Goal: Task Accomplishment & Management: Use online tool/utility

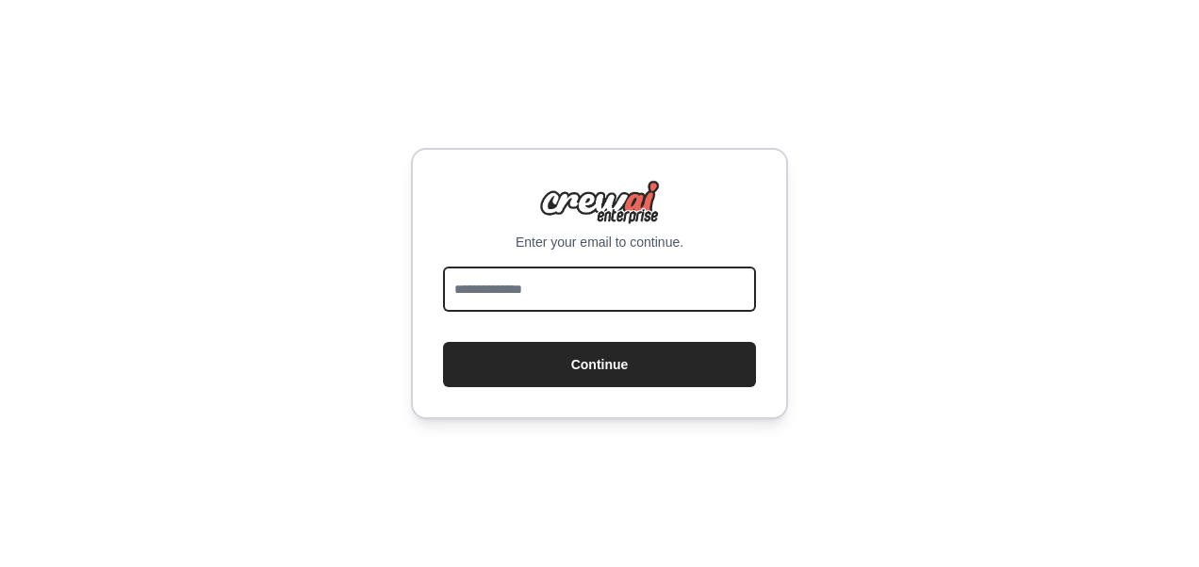
drag, startPoint x: 0, startPoint y: 0, endPoint x: 491, endPoint y: 290, distance: 570.5
click at [491, 290] on input "email" at bounding box center [599, 289] width 313 height 45
type input "**********"
click at [443, 342] on button "Continue" at bounding box center [599, 364] width 313 height 45
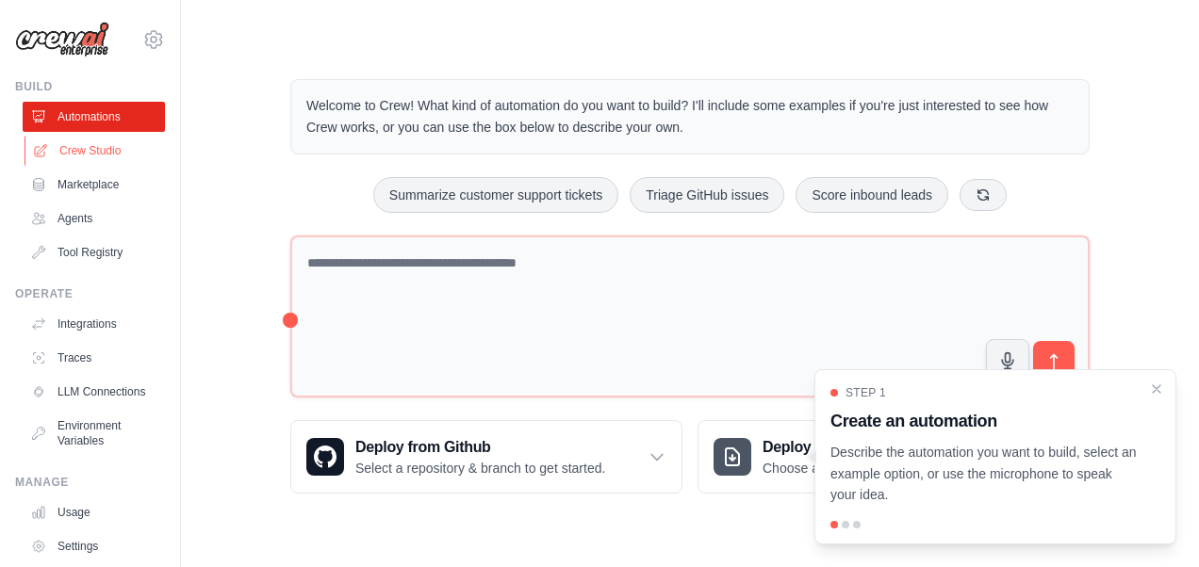
click at [85, 143] on link "Crew Studio" at bounding box center [96, 151] width 142 height 30
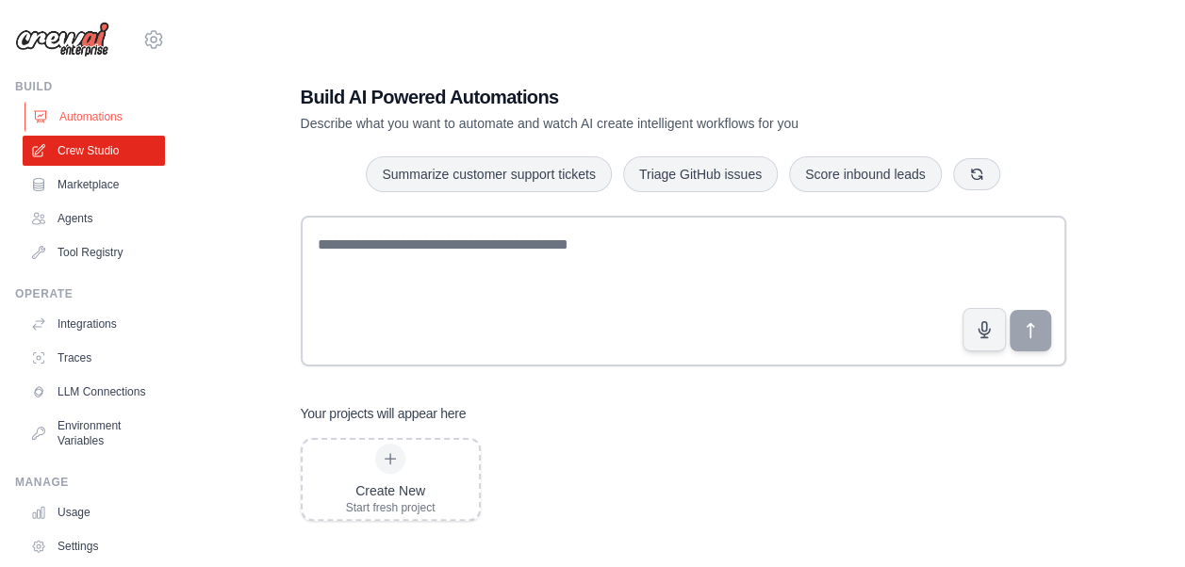
click at [71, 114] on link "Automations" at bounding box center [96, 117] width 142 height 30
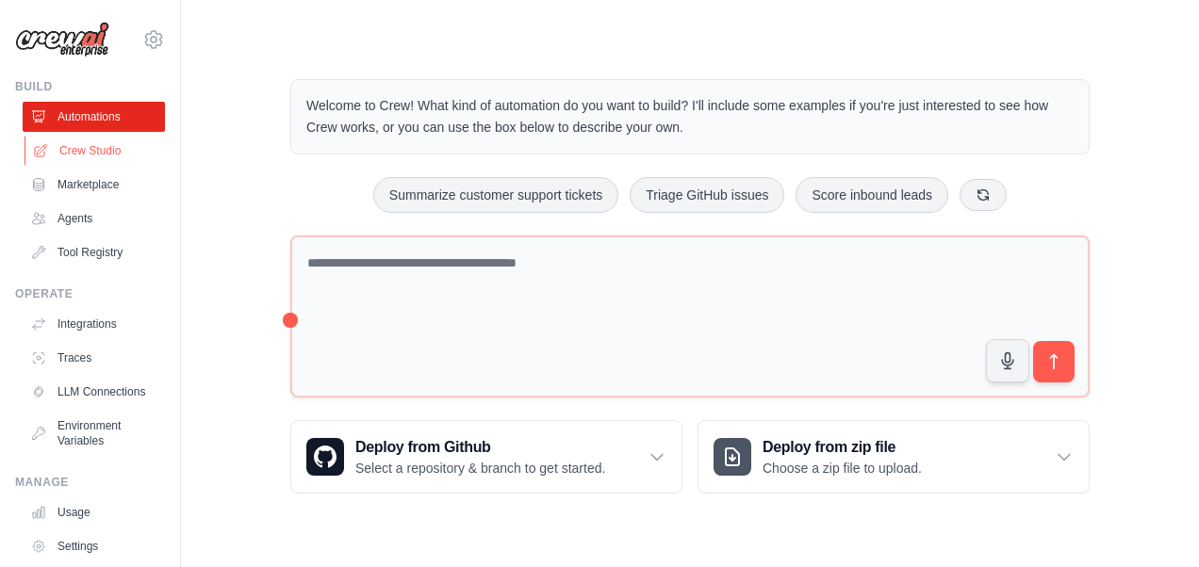
click at [105, 153] on link "Crew Studio" at bounding box center [96, 151] width 142 height 30
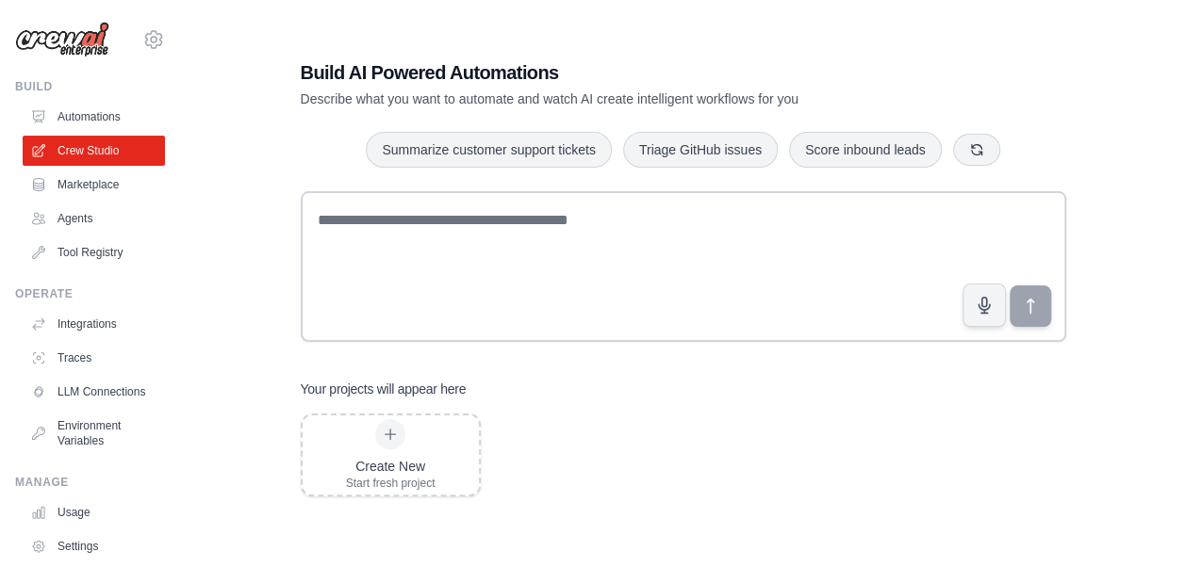
scroll to position [38, 0]
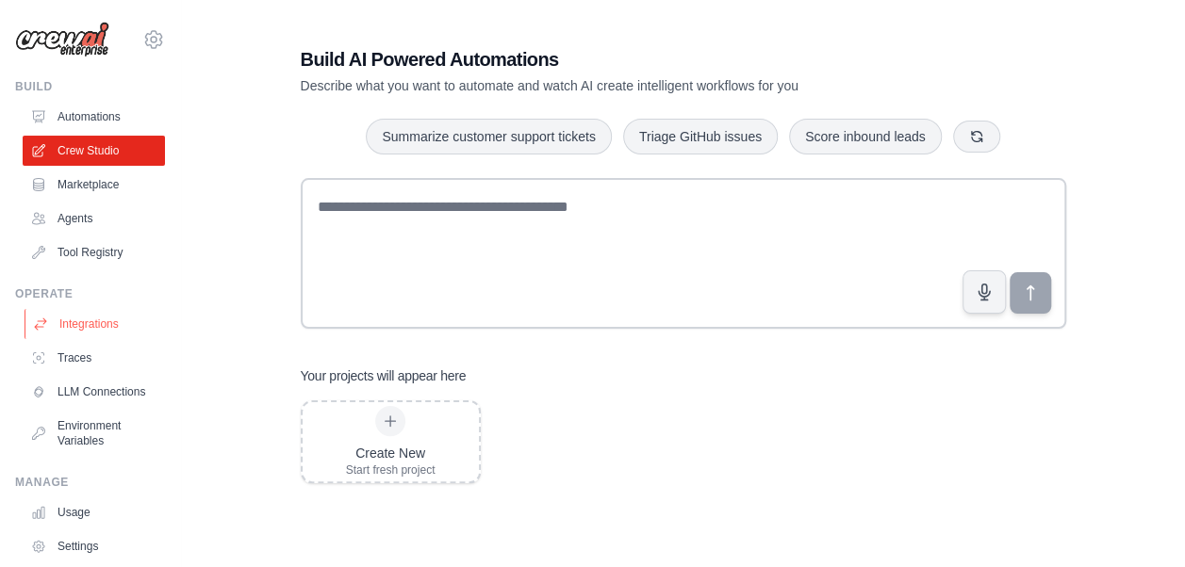
click at [84, 326] on link "Integrations" at bounding box center [96, 324] width 142 height 30
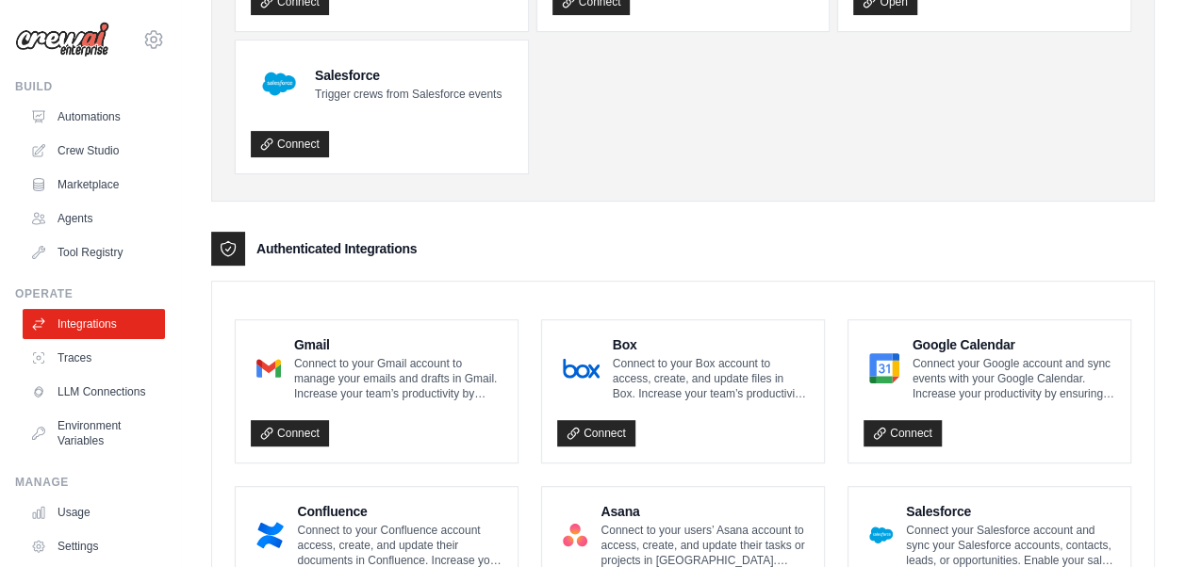
scroll to position [283, 0]
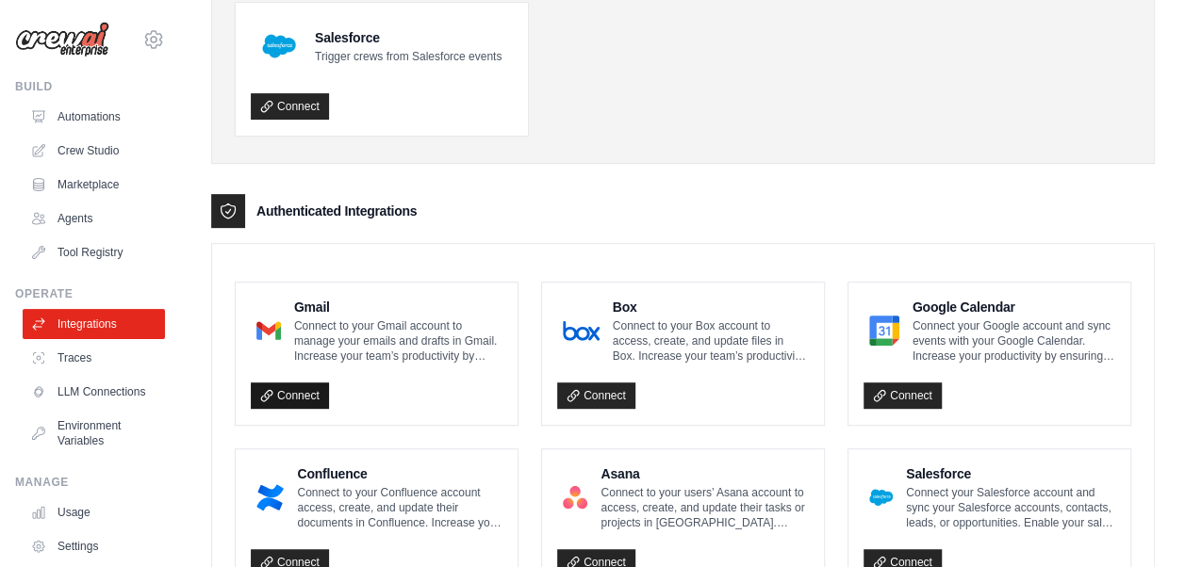
click at [284, 394] on link "Connect" at bounding box center [290, 396] width 78 height 26
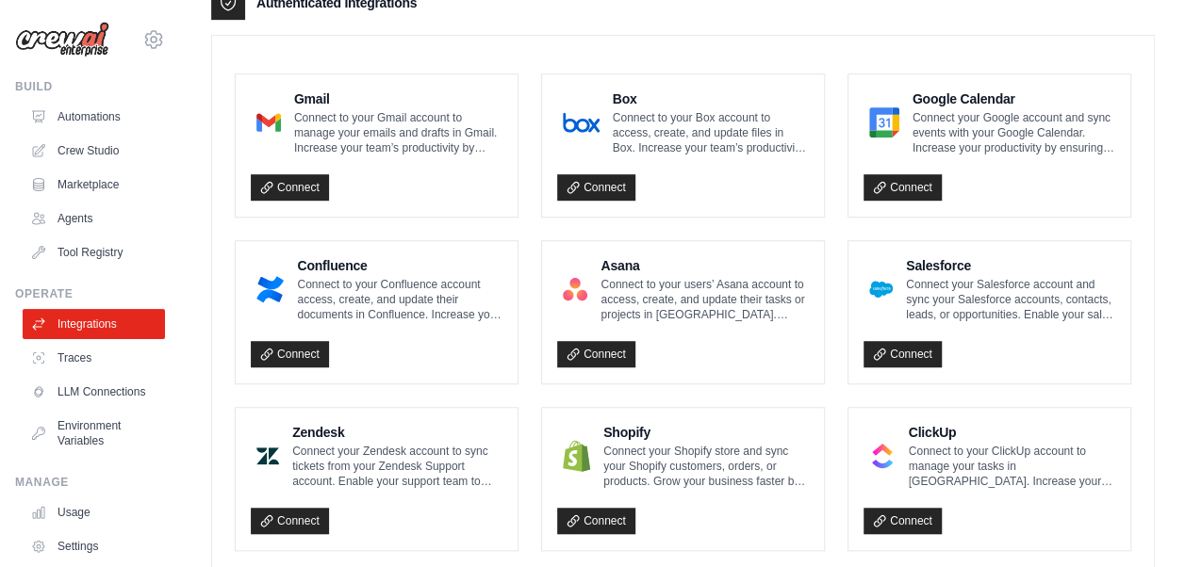
scroll to position [377, 0]
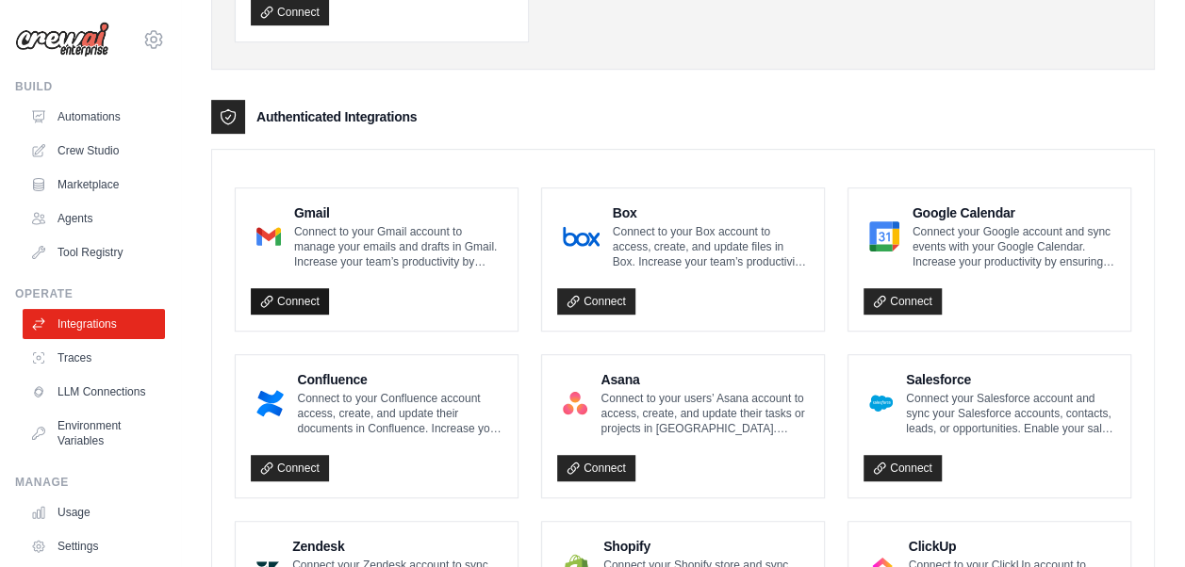
click at [277, 298] on link "Connect" at bounding box center [290, 301] width 78 height 26
click at [82, 109] on link "Automations" at bounding box center [96, 117] width 142 height 30
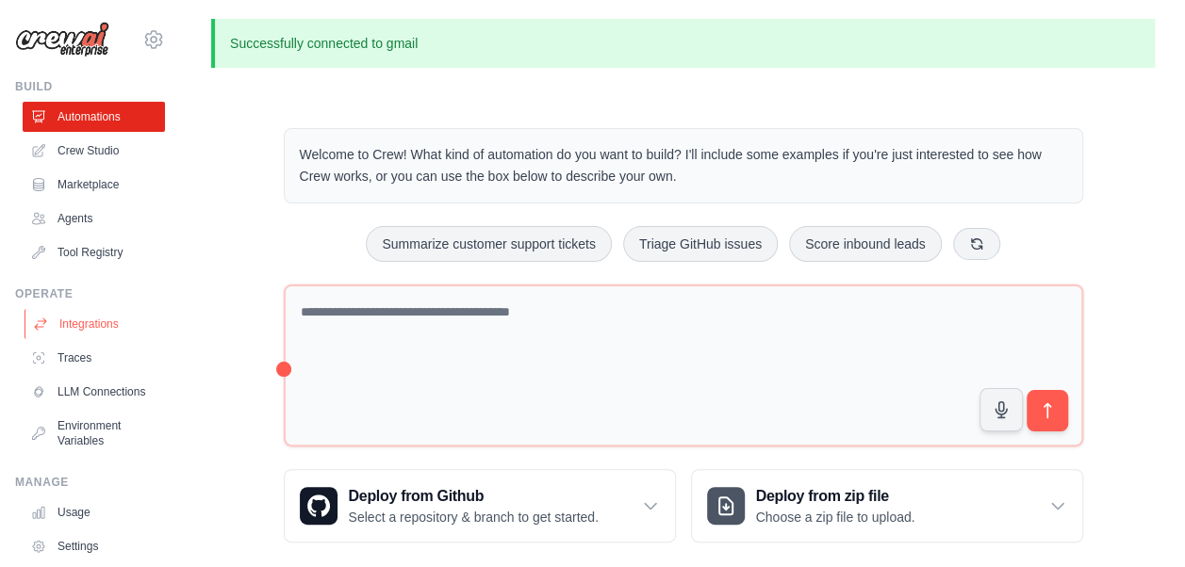
click at [90, 322] on link "Integrations" at bounding box center [96, 324] width 142 height 30
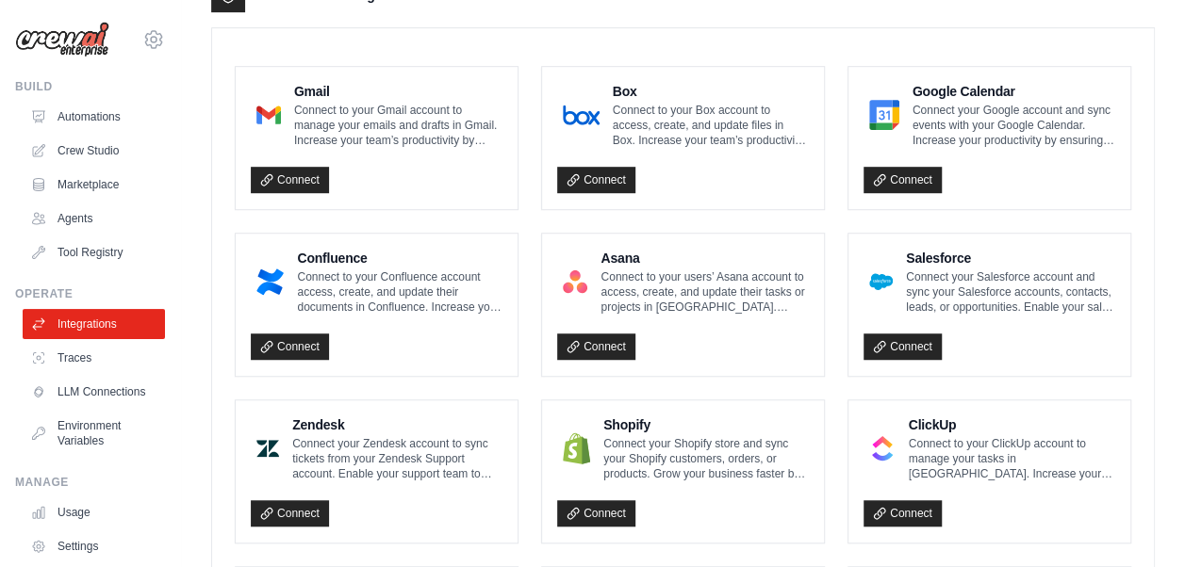
scroll to position [660, 0]
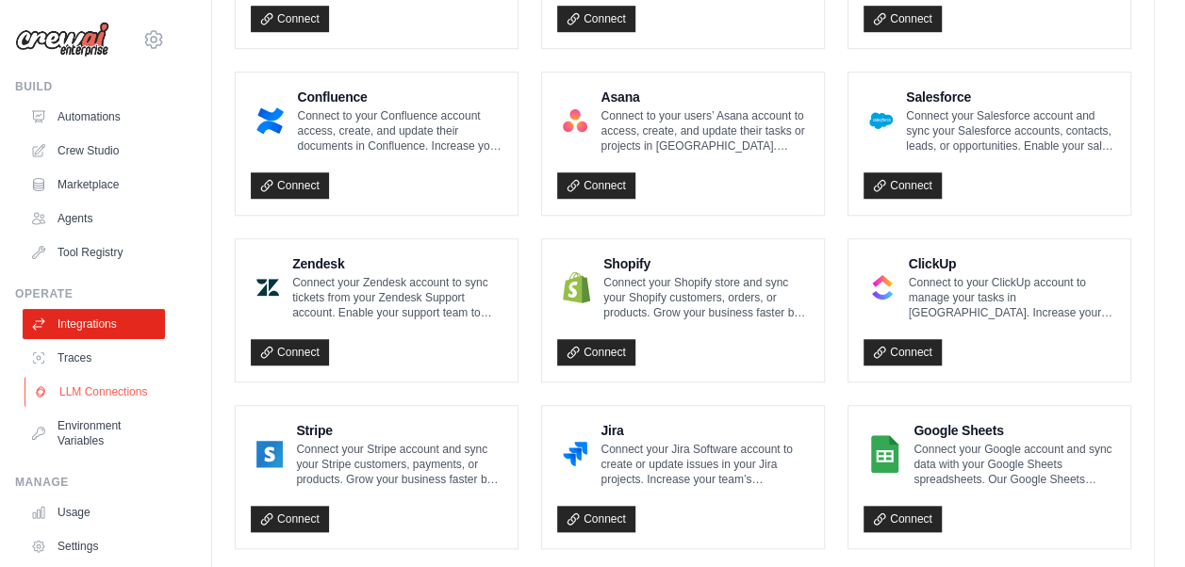
click at [70, 398] on link "LLM Connections" at bounding box center [96, 392] width 142 height 30
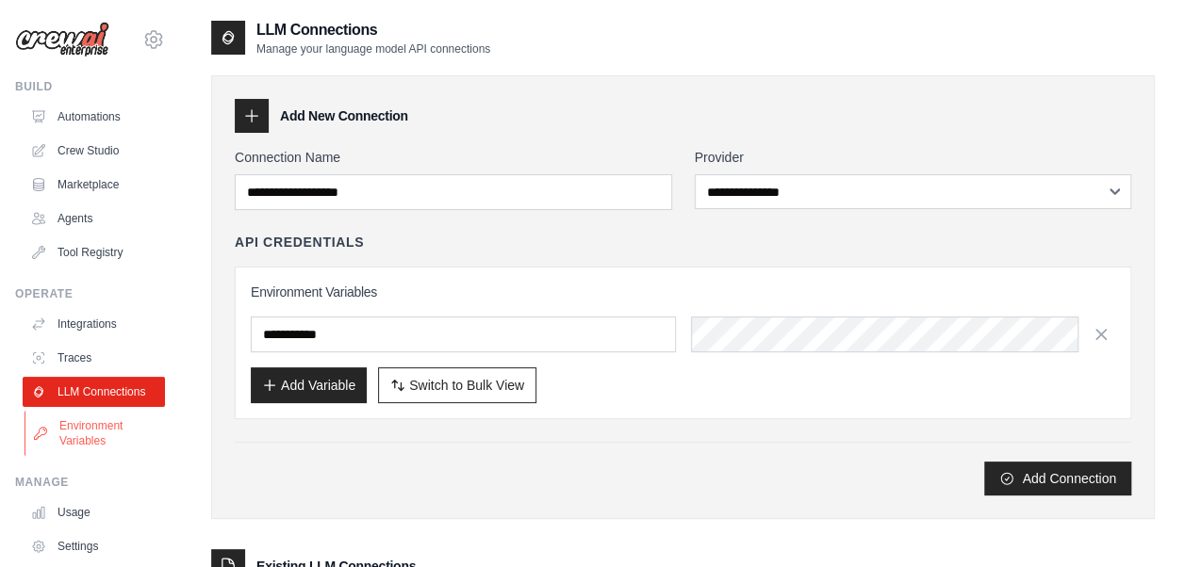
click at [78, 449] on link "Environment Variables" at bounding box center [96, 433] width 142 height 45
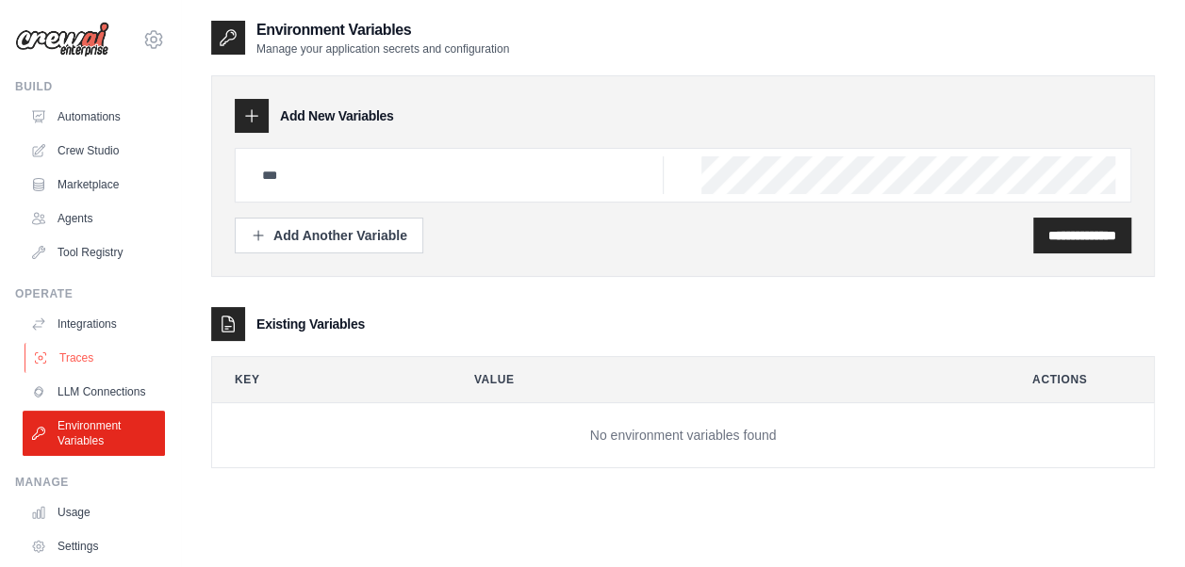
click at [67, 356] on link "Traces" at bounding box center [96, 358] width 142 height 30
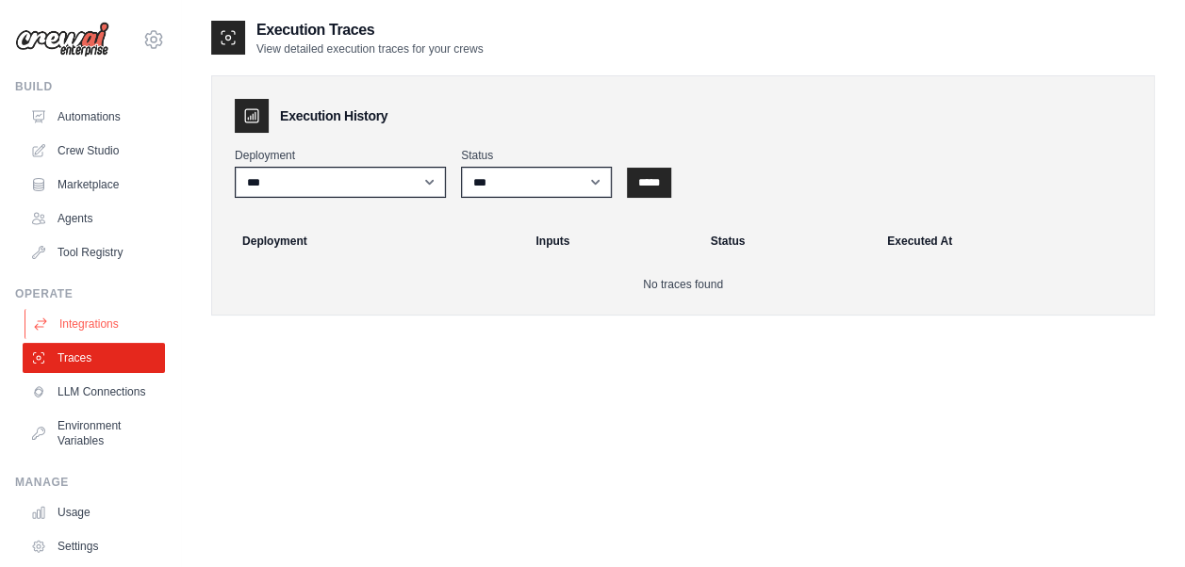
click at [70, 322] on link "Integrations" at bounding box center [96, 324] width 142 height 30
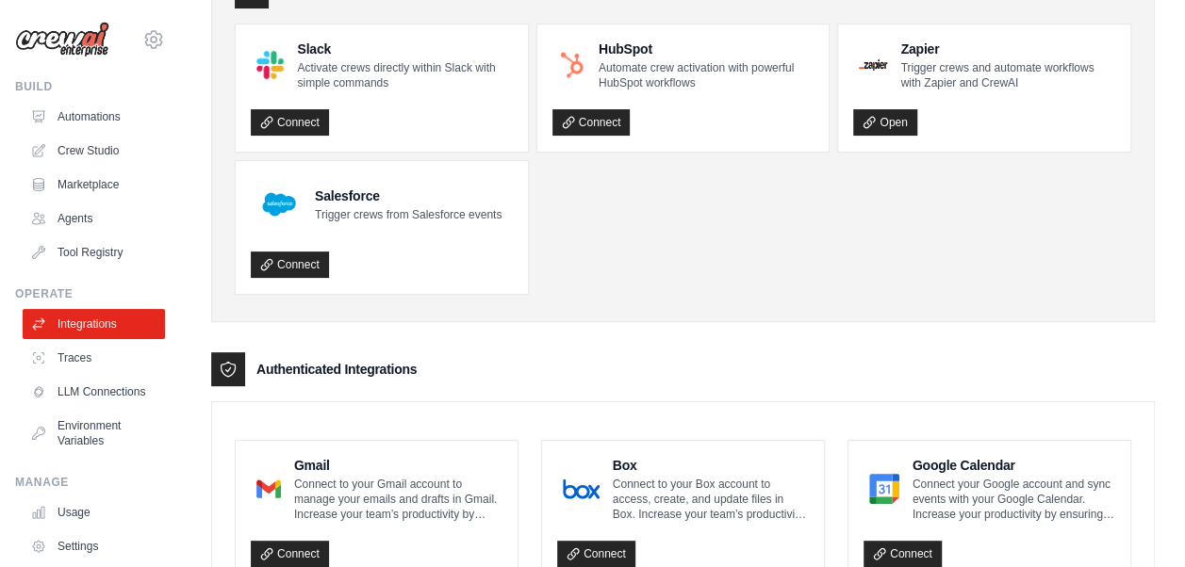
scroll to position [283, 0]
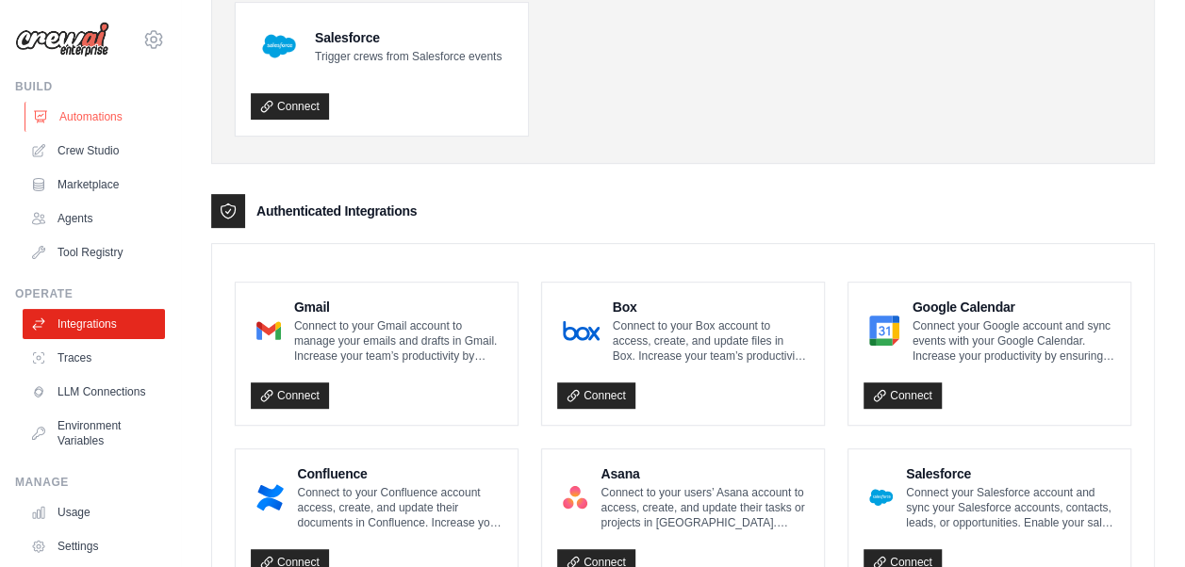
click at [90, 112] on link "Automations" at bounding box center [96, 117] width 142 height 30
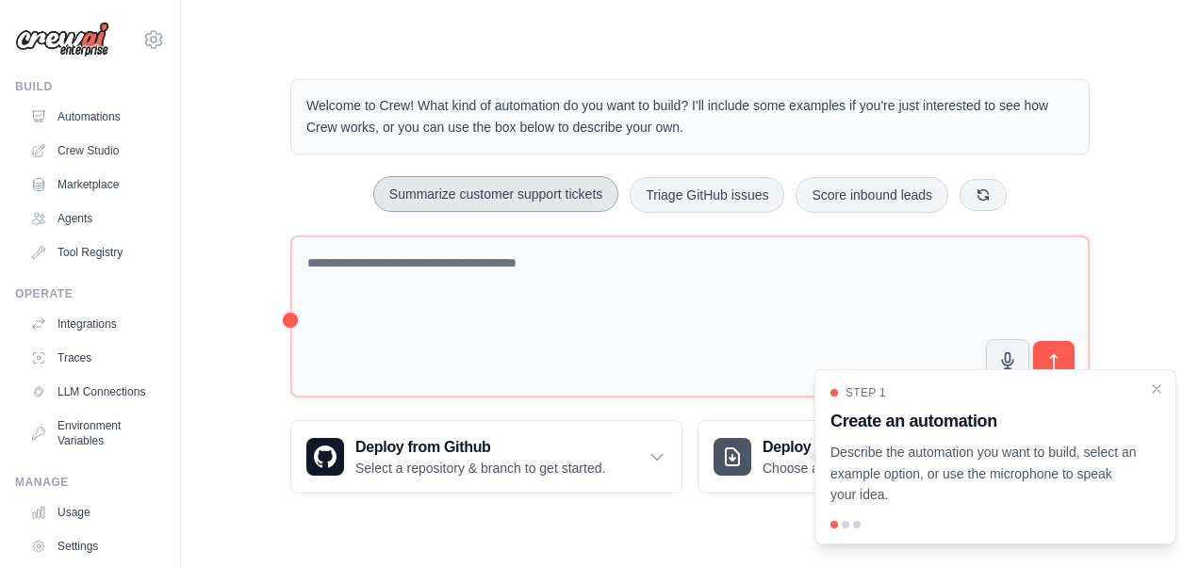
click at [469, 189] on button "Summarize customer support tickets" at bounding box center [495, 194] width 245 height 36
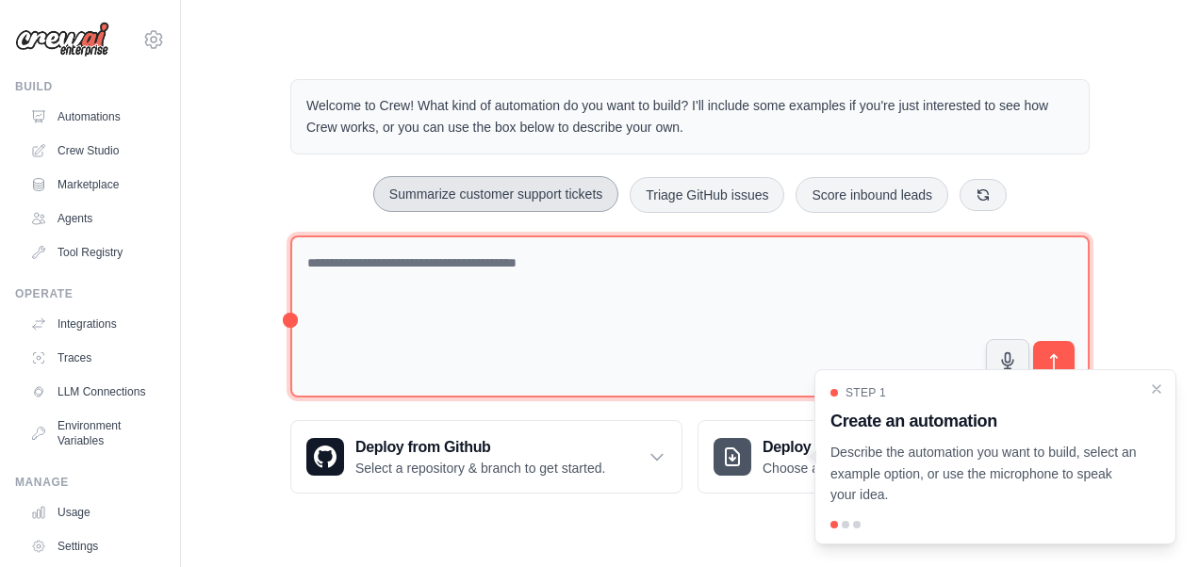
type textarea "**********"
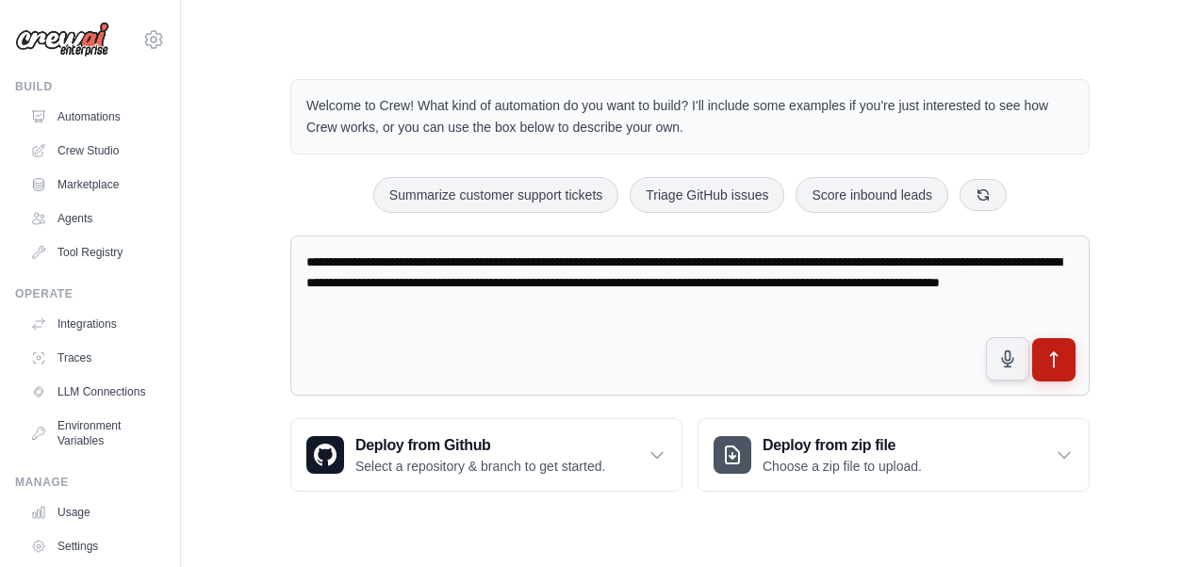
click at [1061, 363] on icon "submit" at bounding box center [1054, 361] width 20 height 20
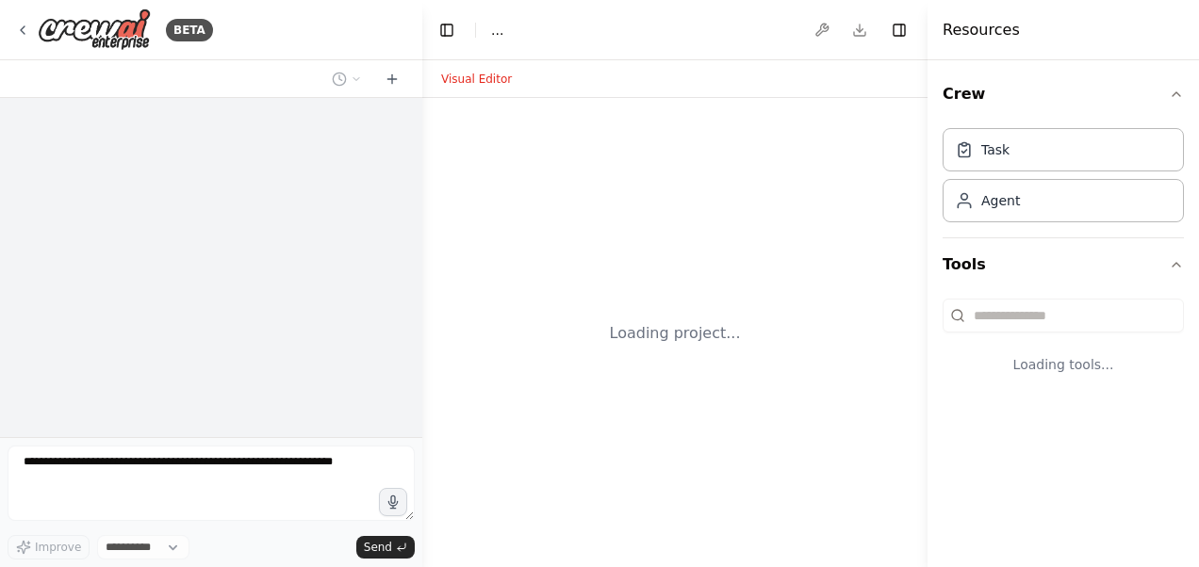
select select "****"
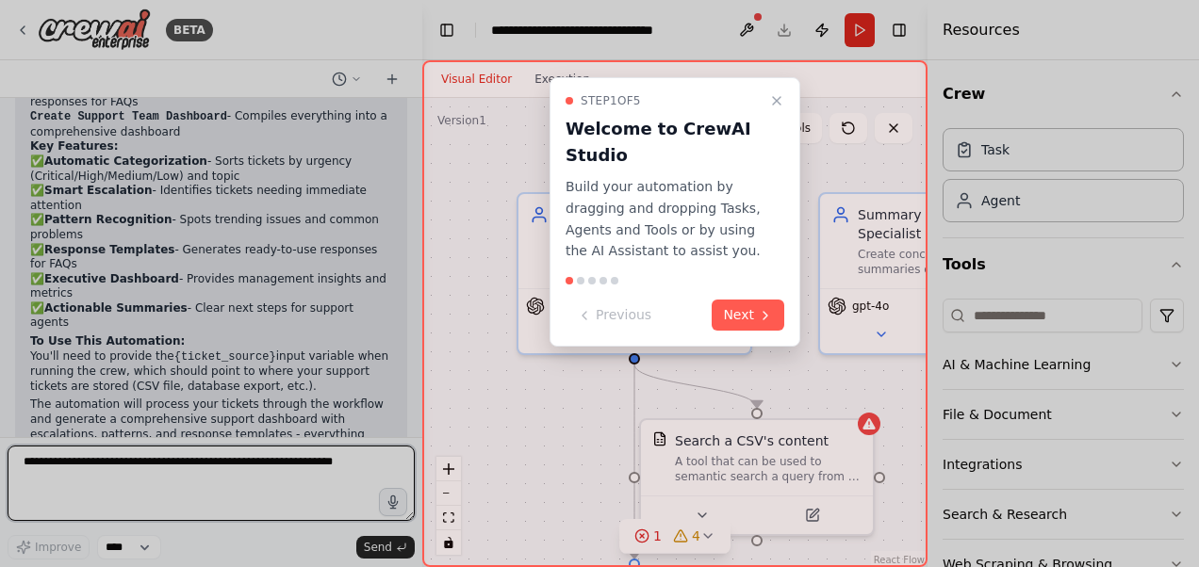
scroll to position [1753, 0]
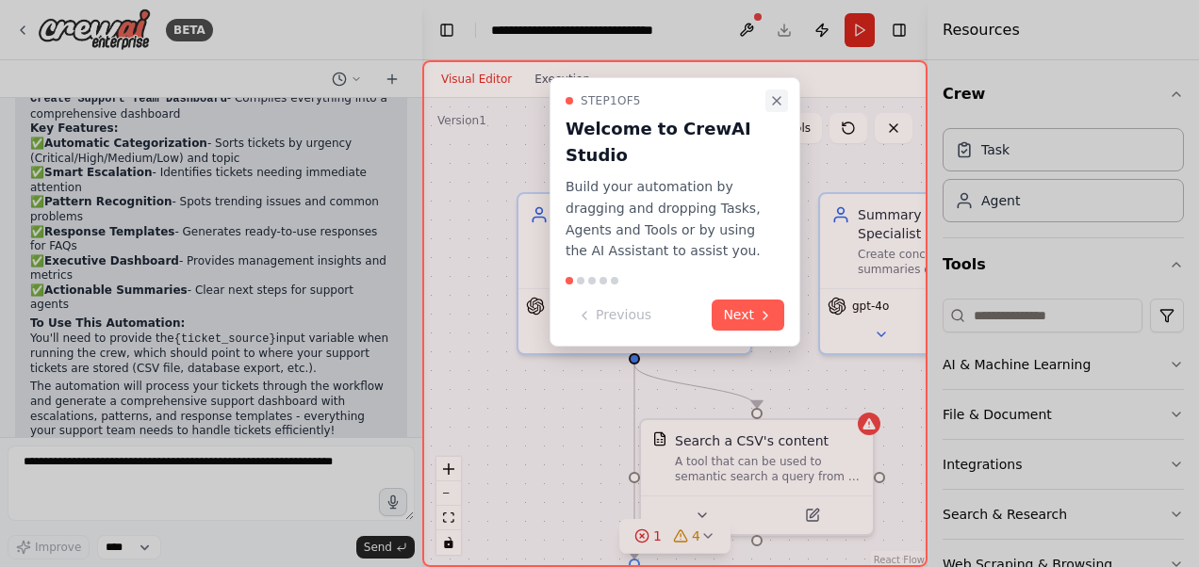
click at [778, 94] on icon "Close walkthrough" at bounding box center [776, 100] width 15 height 15
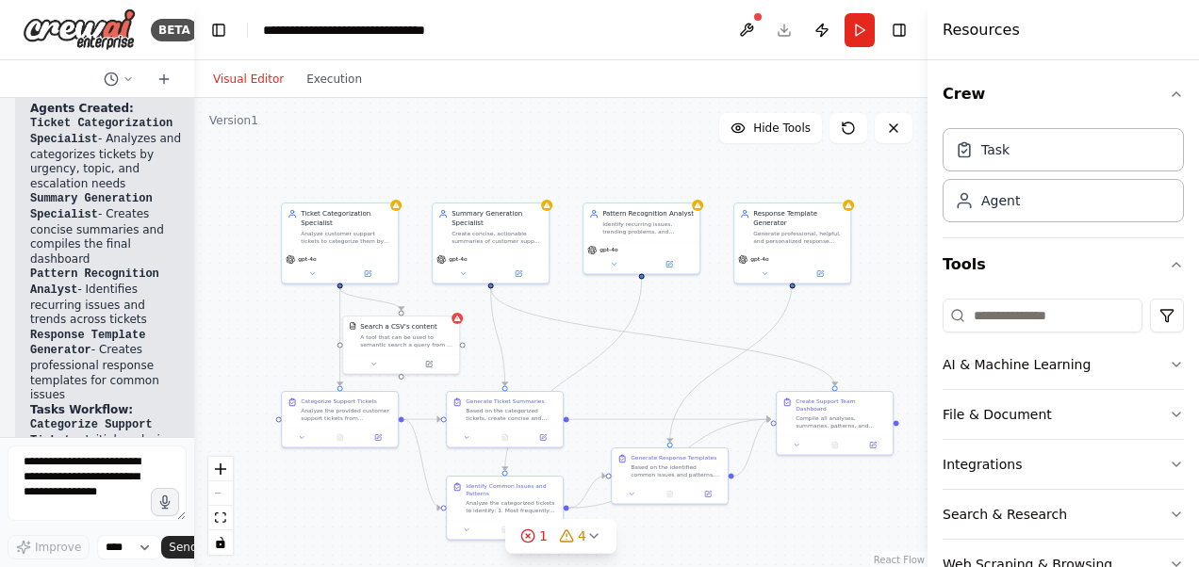
scroll to position [3005, 0]
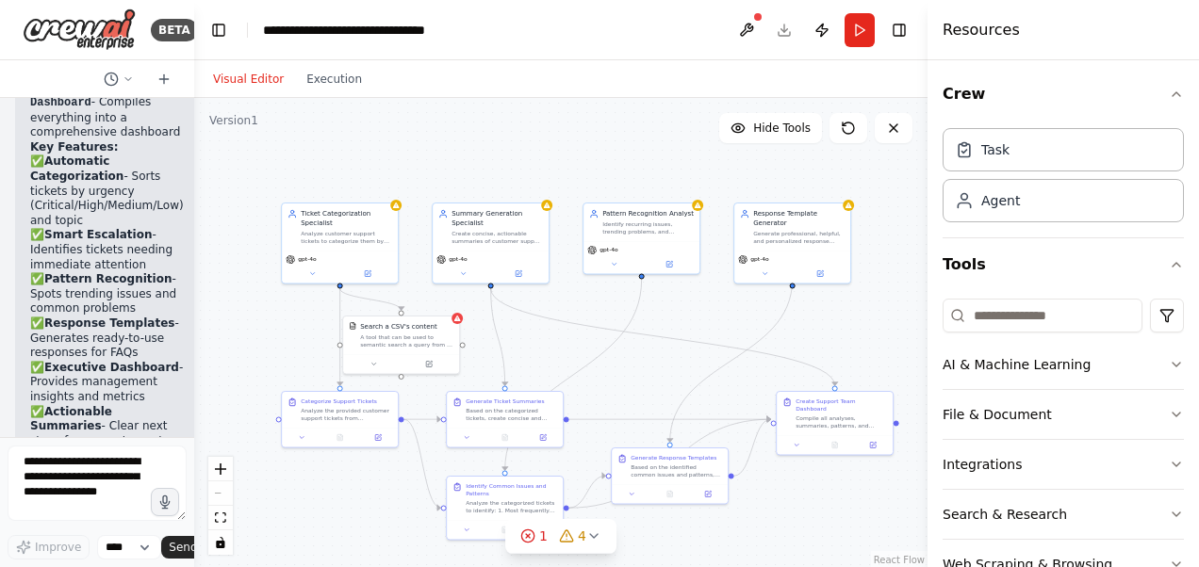
drag, startPoint x: 421, startPoint y: 221, endPoint x: 153, endPoint y: 238, distance: 269.2
click at [139, 239] on div "BETA Create a crew that automatically reads through customer support tickets, c…" at bounding box center [97, 283] width 194 height 567
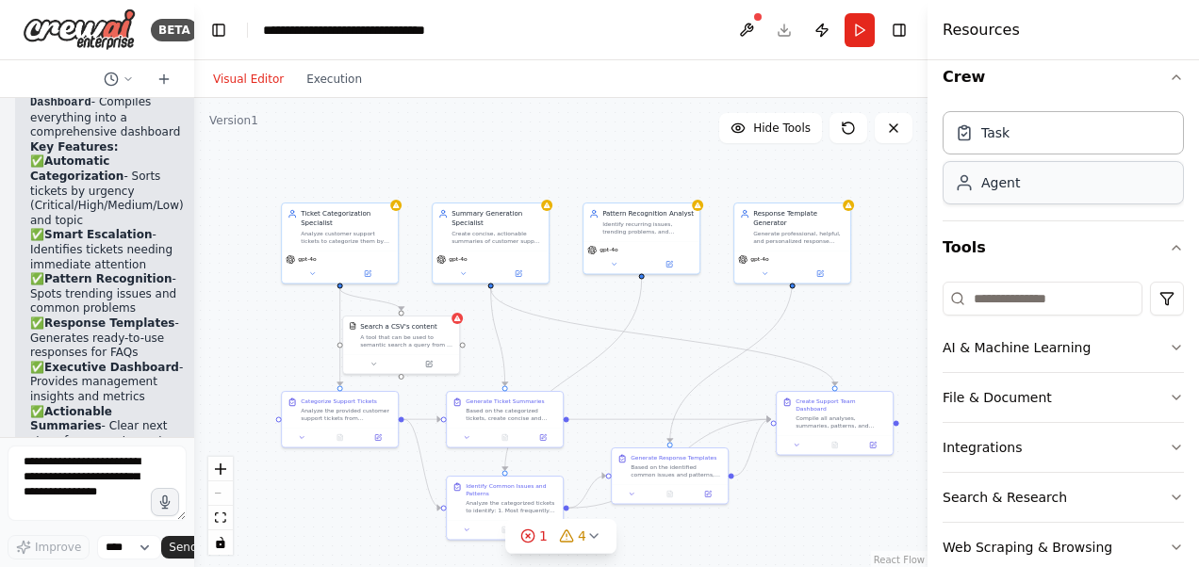
scroll to position [0, 0]
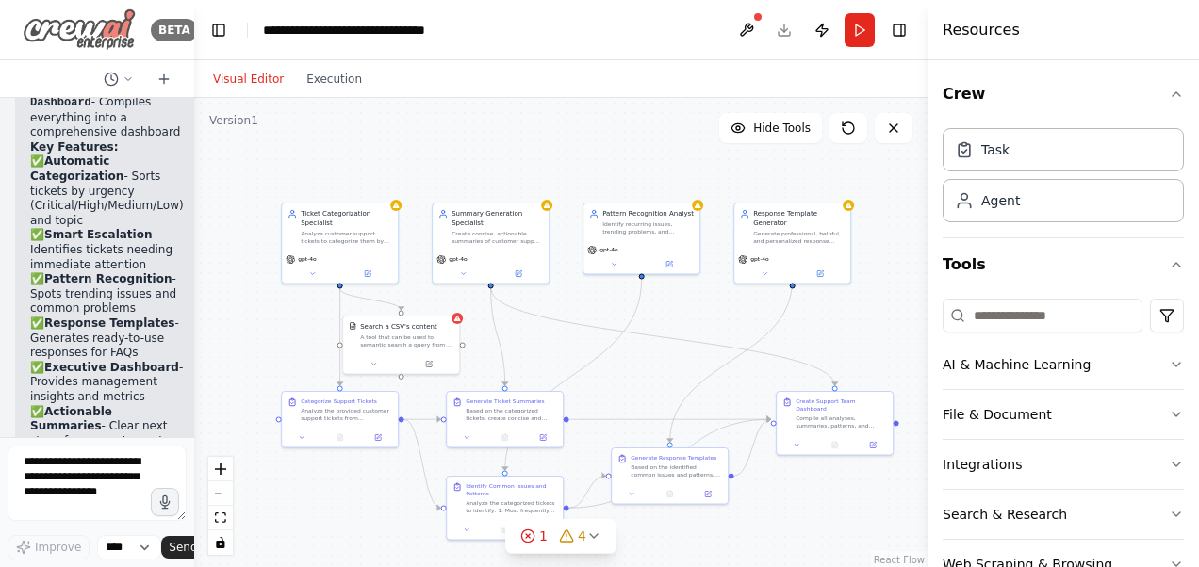
click at [69, 28] on img at bounding box center [79, 29] width 113 height 42
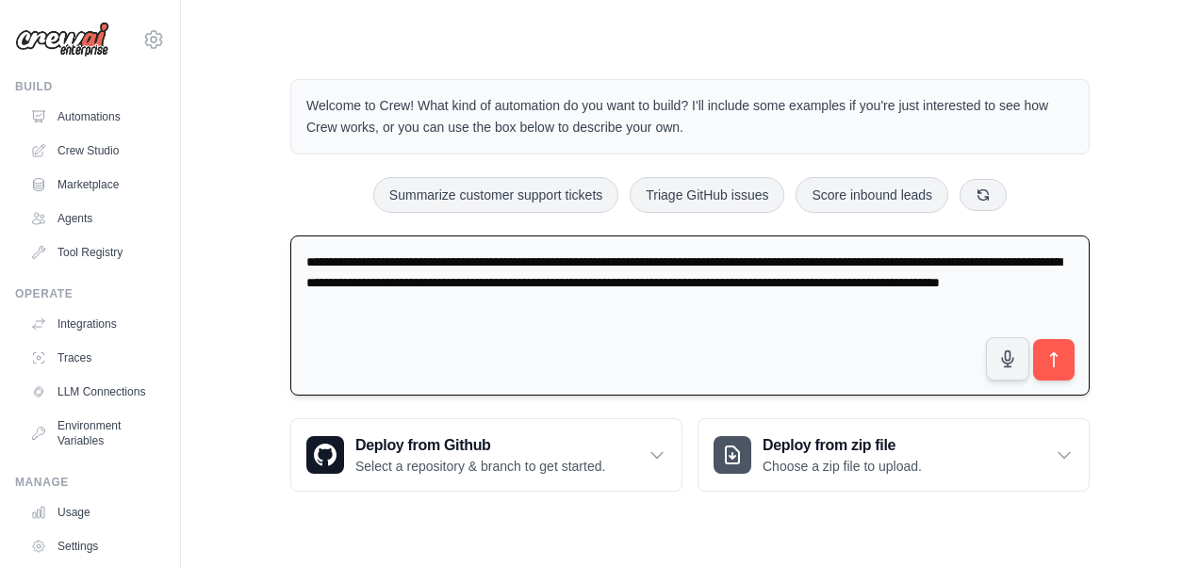
drag, startPoint x: 628, startPoint y: 303, endPoint x: 291, endPoint y: 255, distance: 339.9
click at [289, 255] on div "**********" at bounding box center [690, 285] width 845 height 473
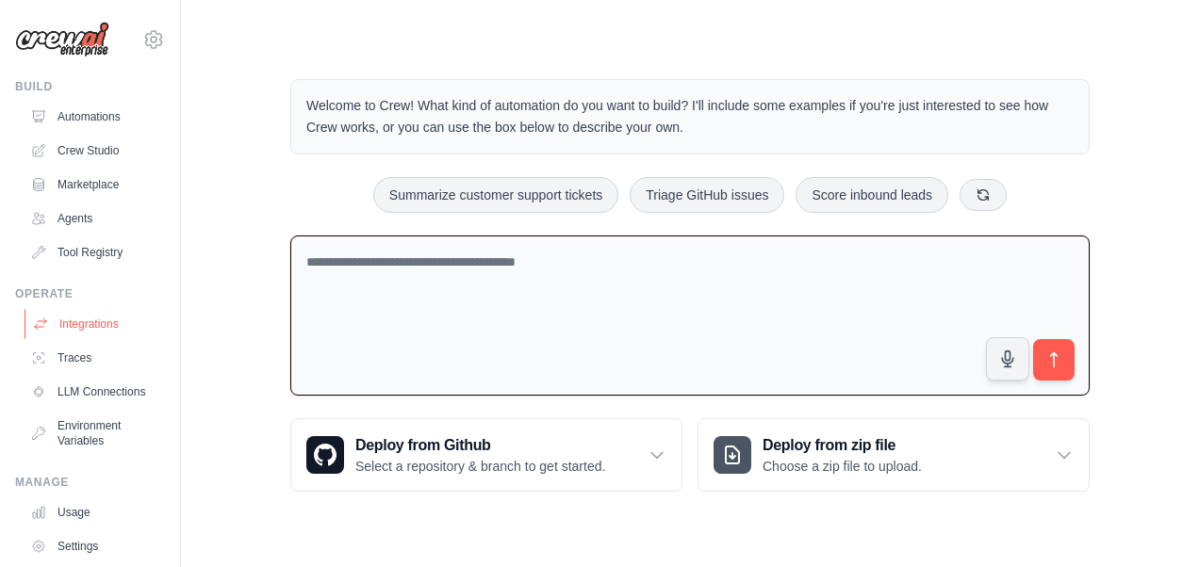
click at [75, 321] on link "Integrations" at bounding box center [96, 324] width 142 height 30
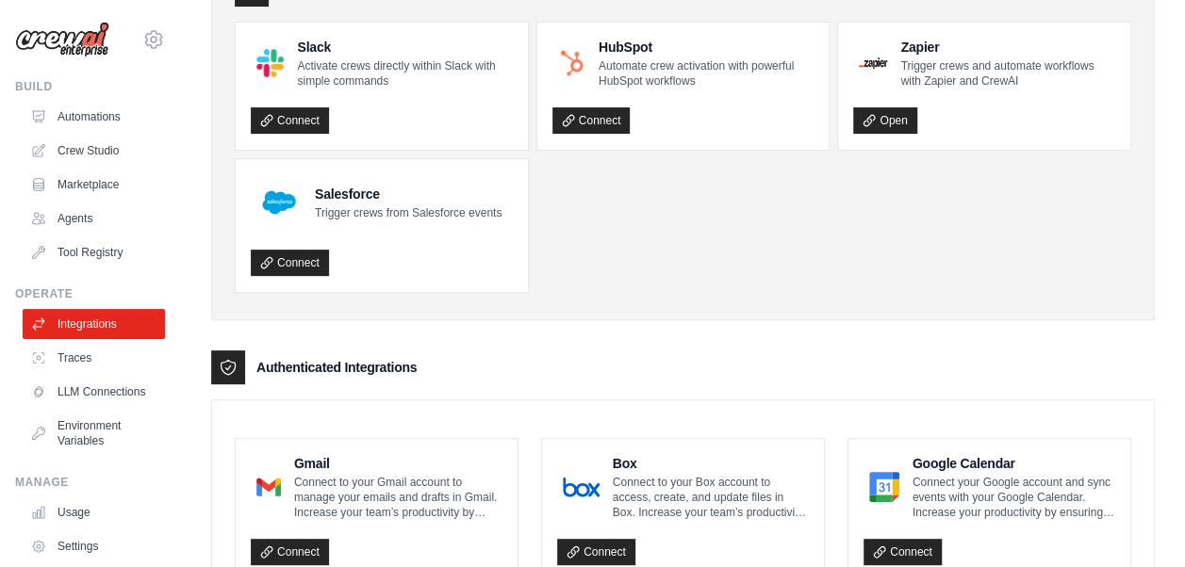
scroll to position [283, 0]
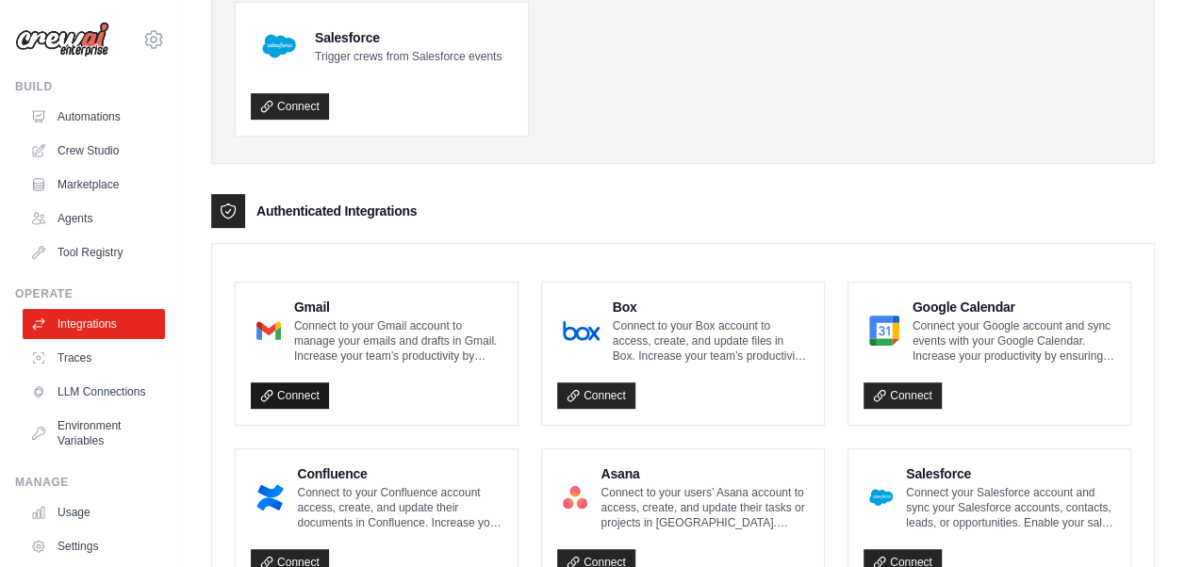
click at [296, 394] on link "Connect" at bounding box center [290, 396] width 78 height 26
click at [68, 121] on link "Automations" at bounding box center [96, 117] width 142 height 30
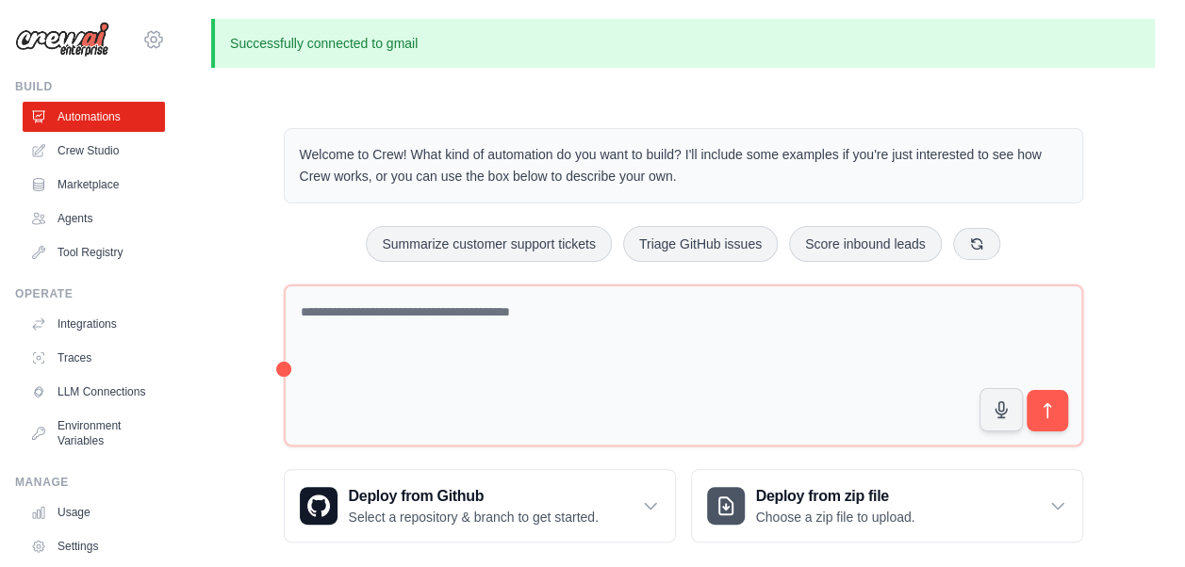
click at [142, 38] on icon at bounding box center [153, 39] width 23 height 23
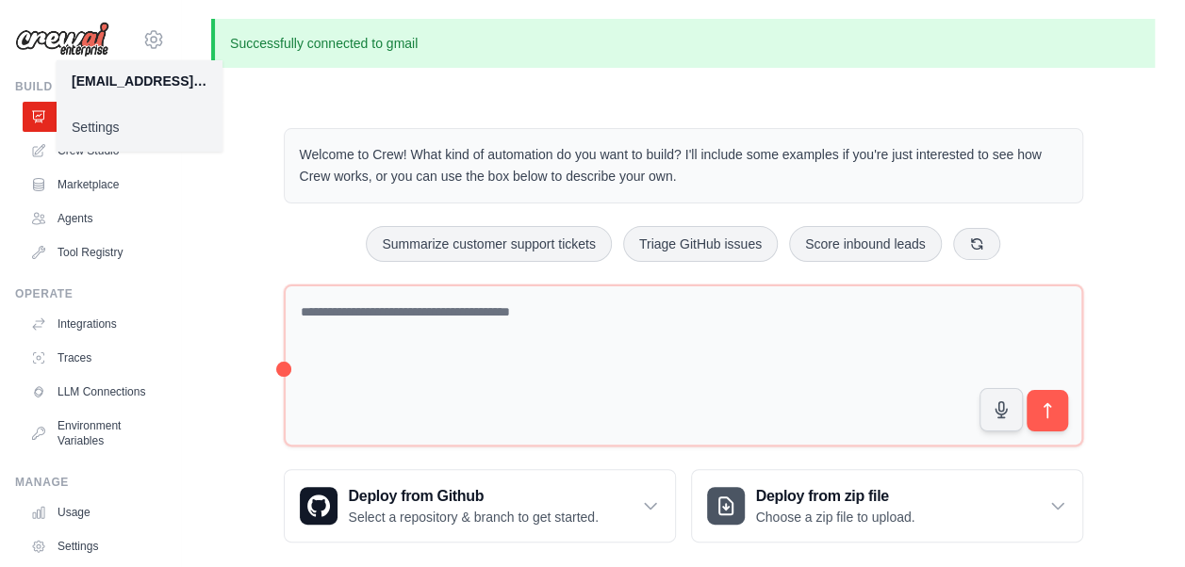
click at [95, 128] on link "Settings" at bounding box center [140, 127] width 166 height 34
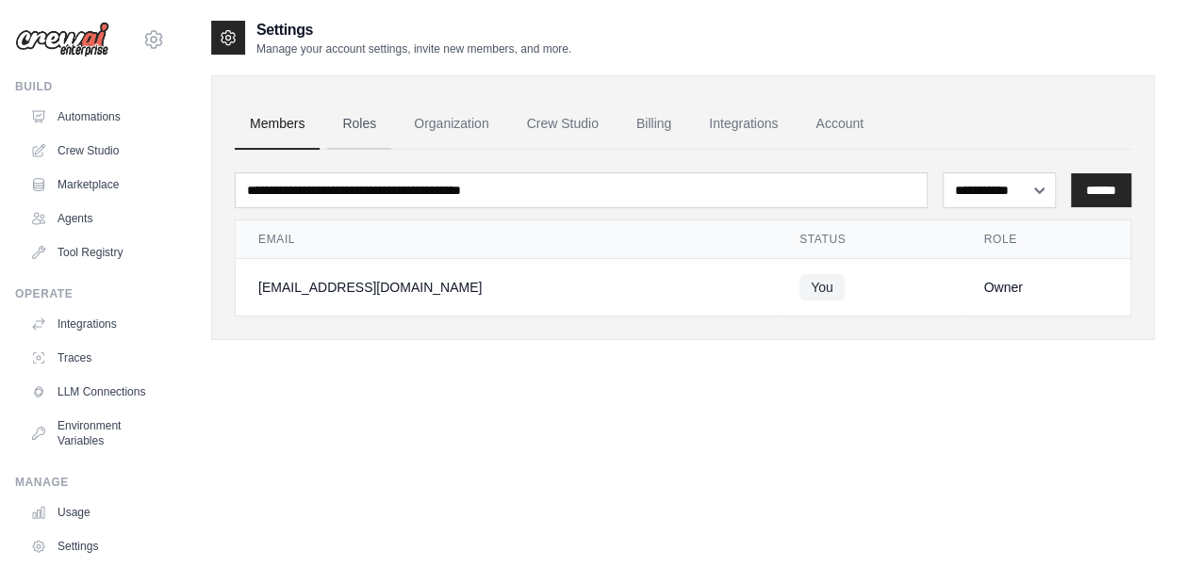
click at [355, 122] on link "Roles" at bounding box center [359, 124] width 64 height 51
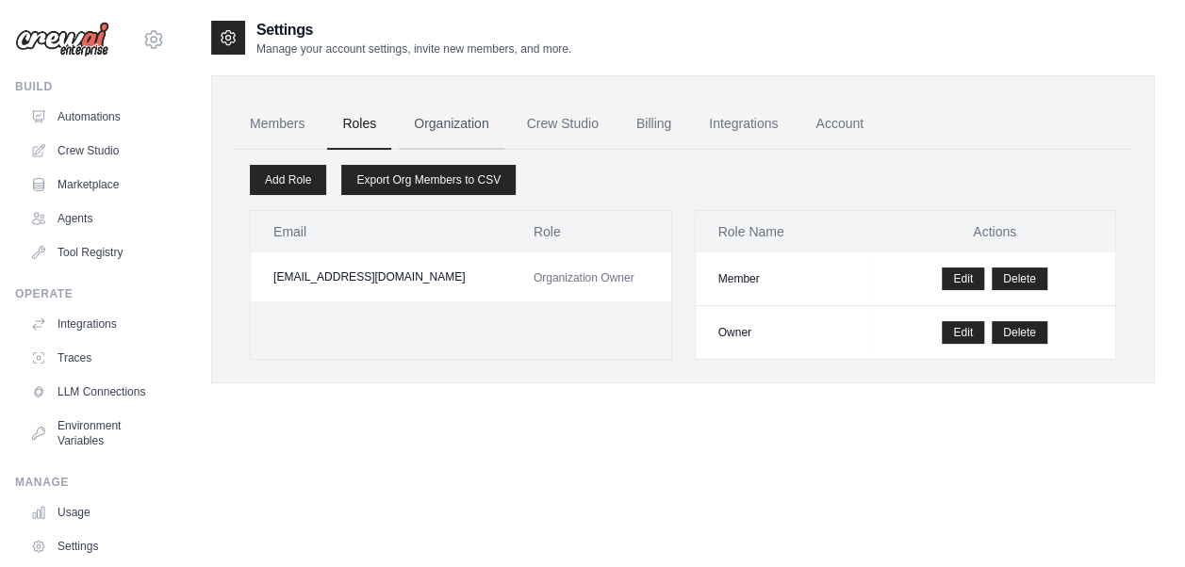
click at [463, 124] on link "Organization" at bounding box center [451, 124] width 105 height 51
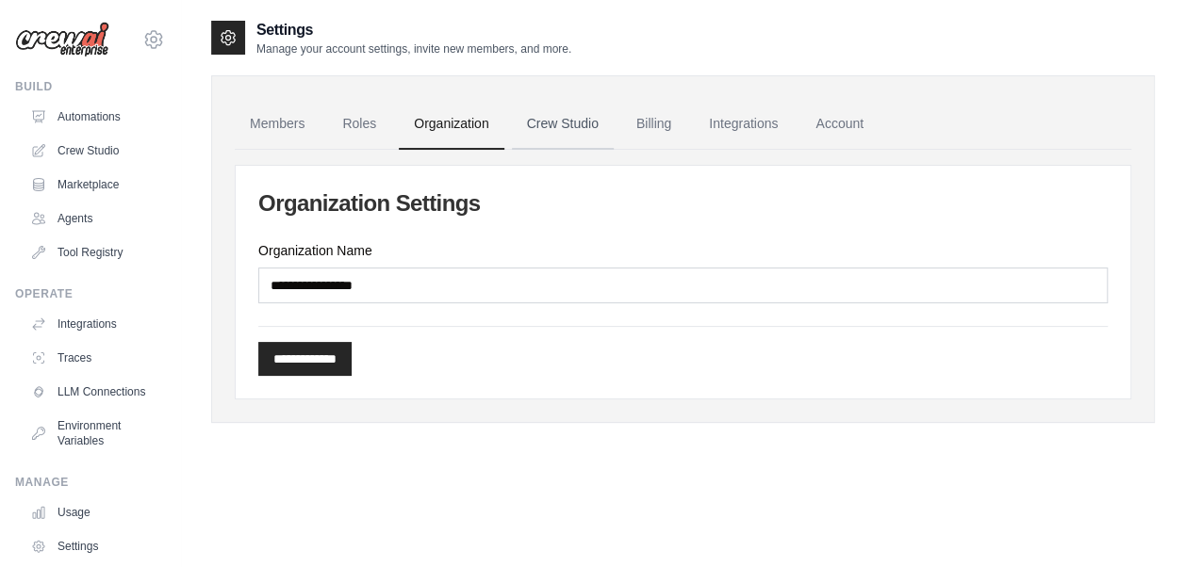
click at [564, 123] on link "Crew Studio" at bounding box center [563, 124] width 102 height 51
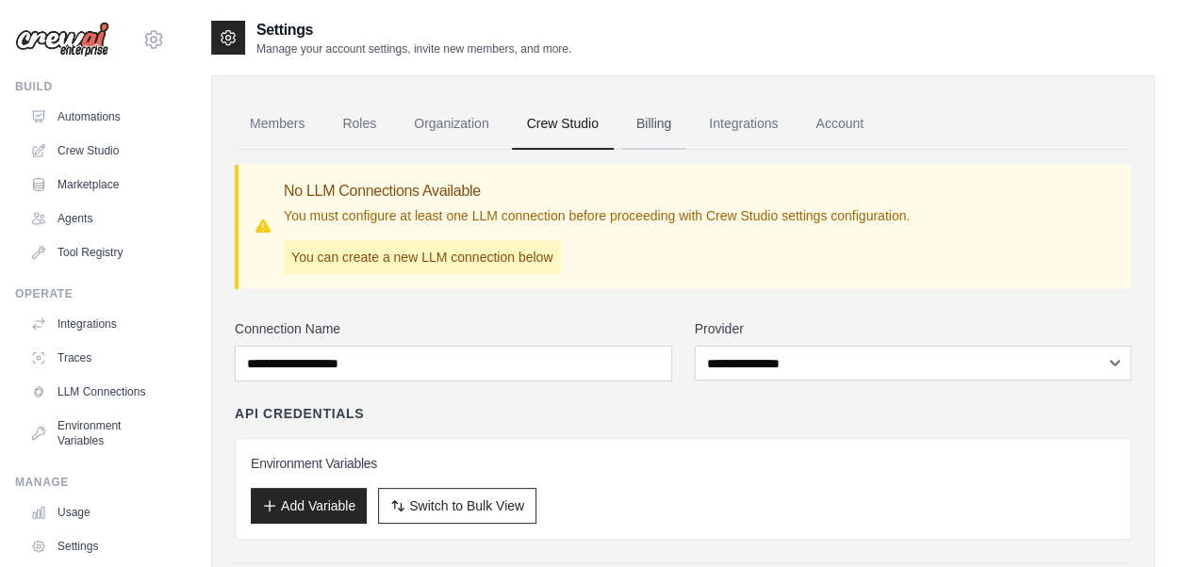
click at [650, 122] on link "Billing" at bounding box center [653, 124] width 65 height 51
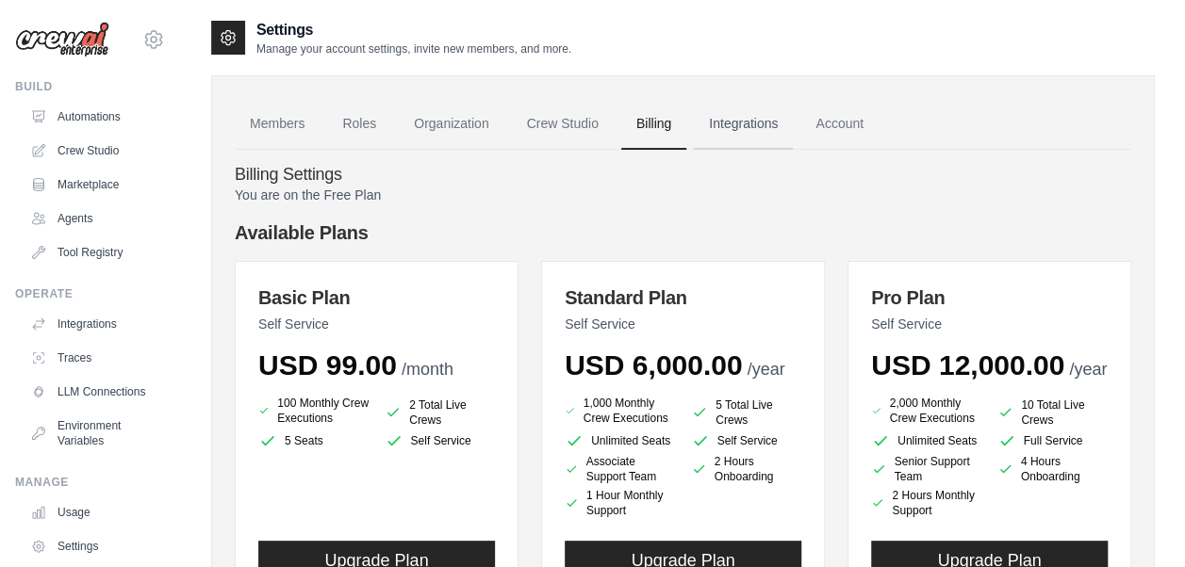
click at [759, 124] on link "Integrations" at bounding box center [743, 124] width 99 height 51
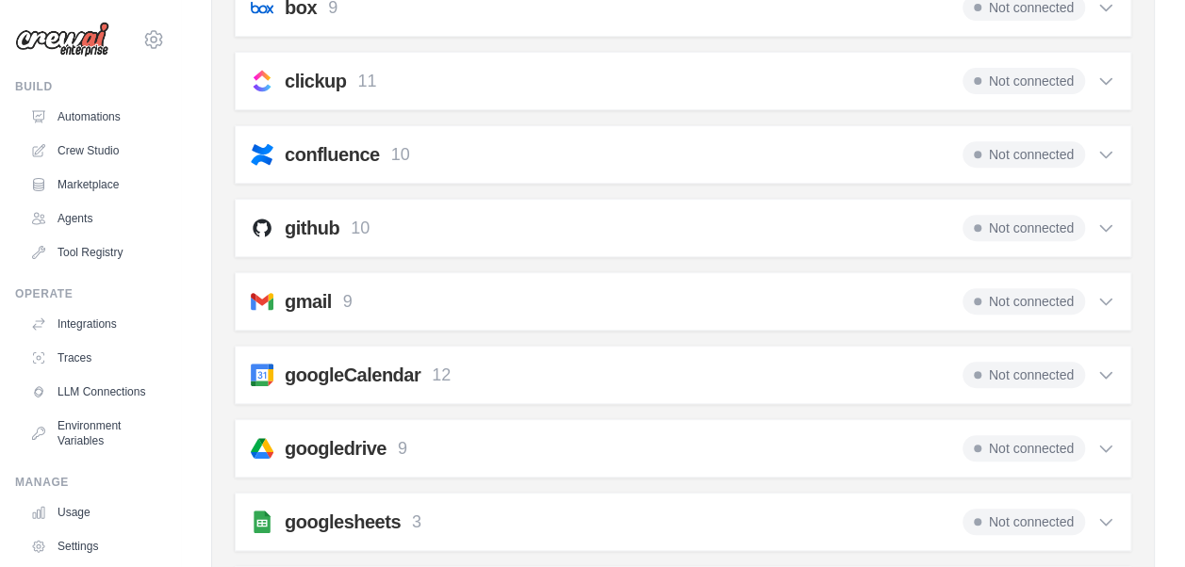
scroll to position [377, 0]
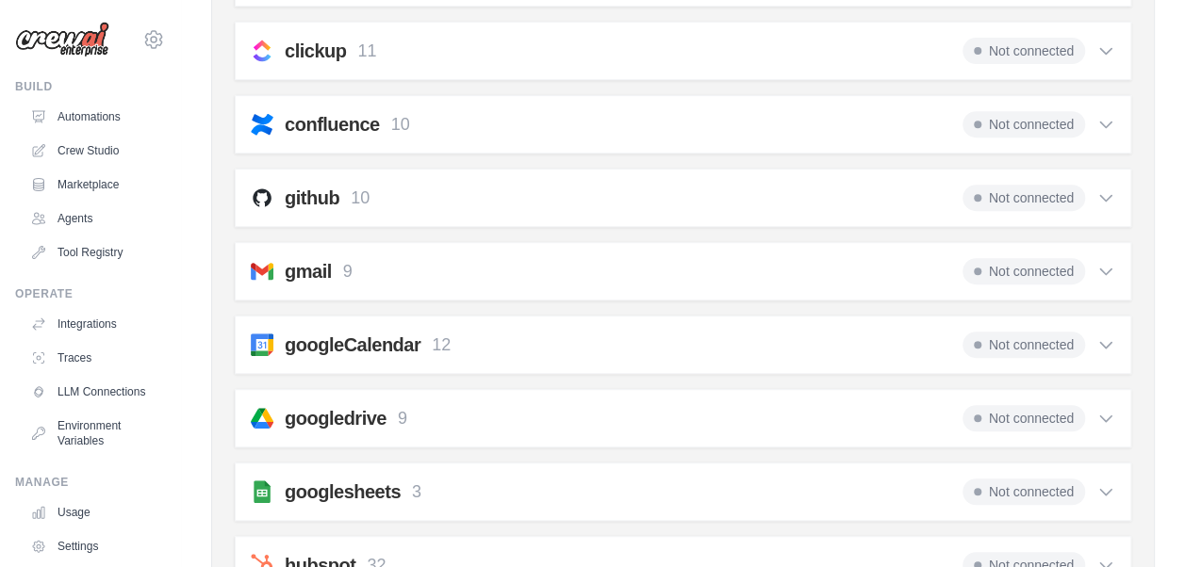
click at [1099, 265] on icon at bounding box center [1105, 271] width 19 height 19
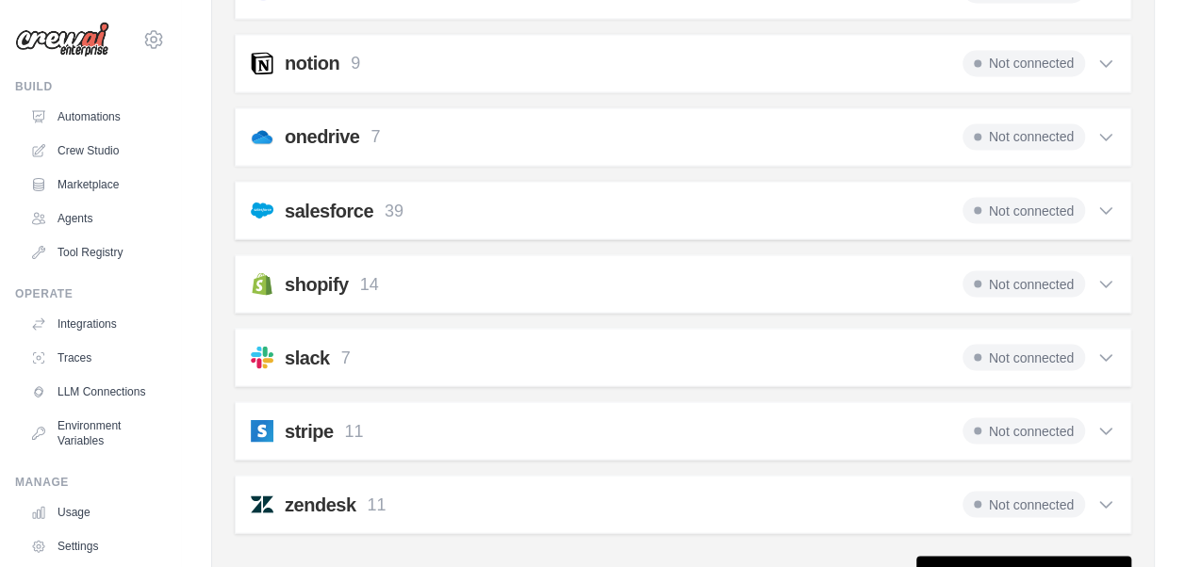
scroll to position [1652, 0]
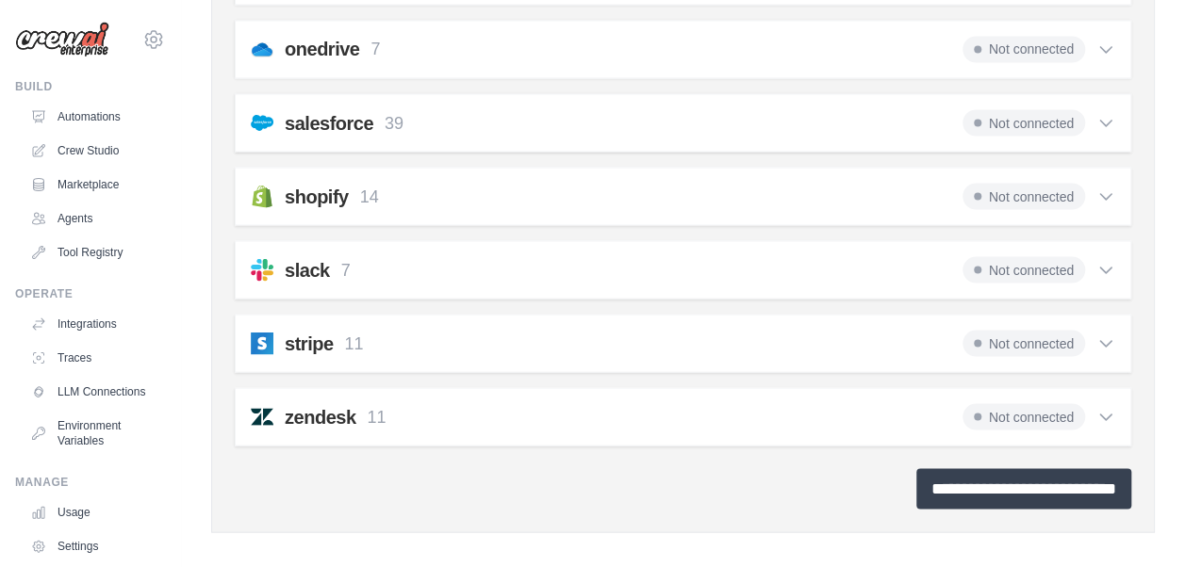
click at [979, 483] on input "**********" at bounding box center [1023, 489] width 215 height 41
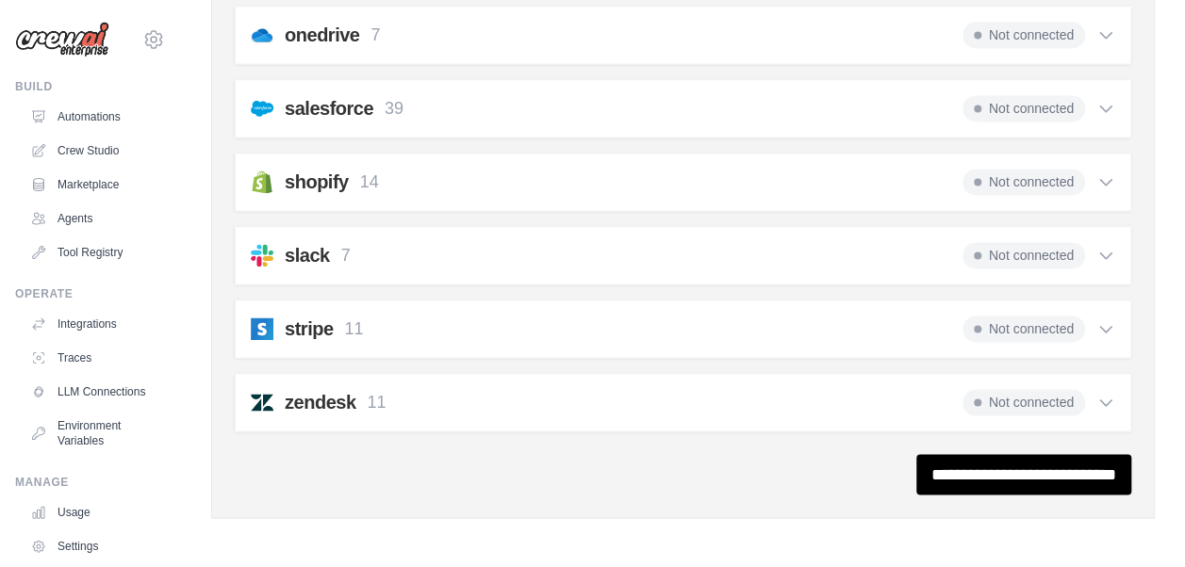
scroll to position [0, 0]
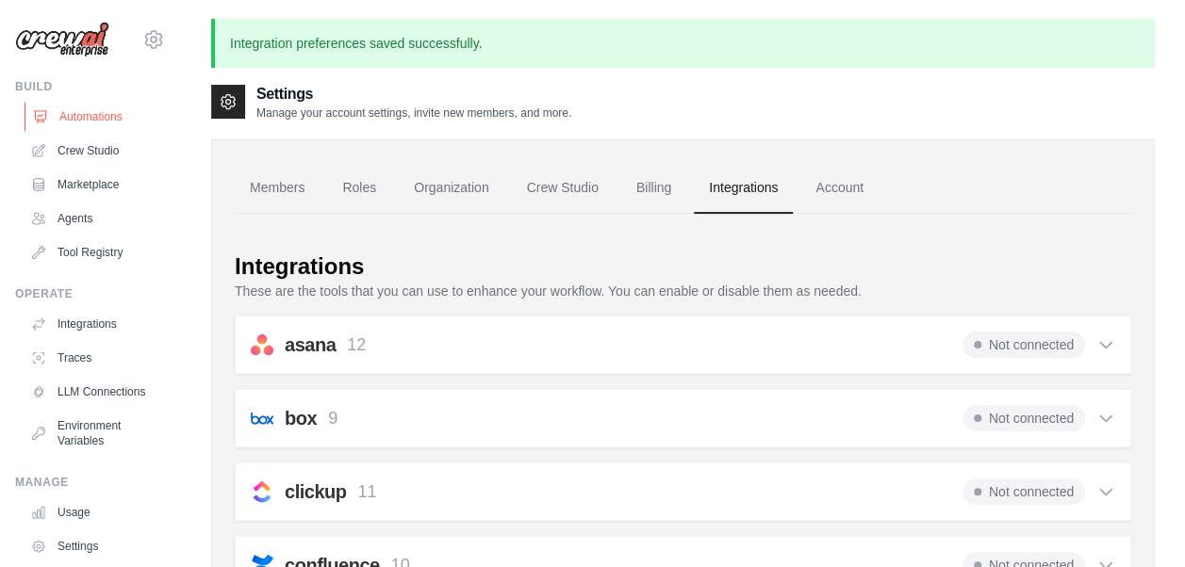
click at [89, 122] on link "Automations" at bounding box center [96, 117] width 142 height 30
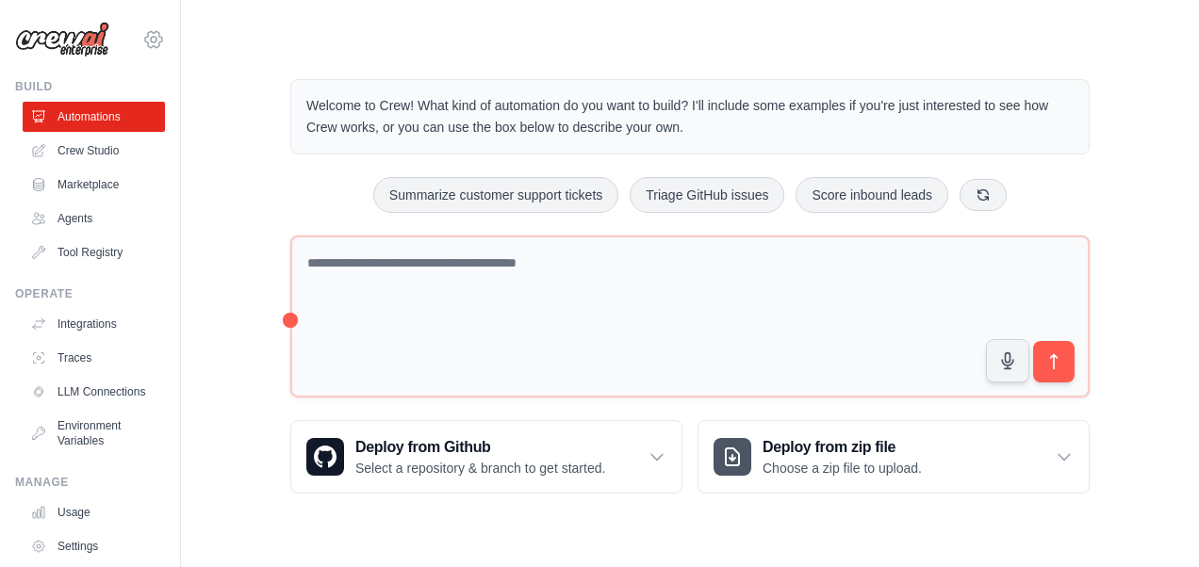
click at [142, 37] on icon at bounding box center [153, 39] width 23 height 23
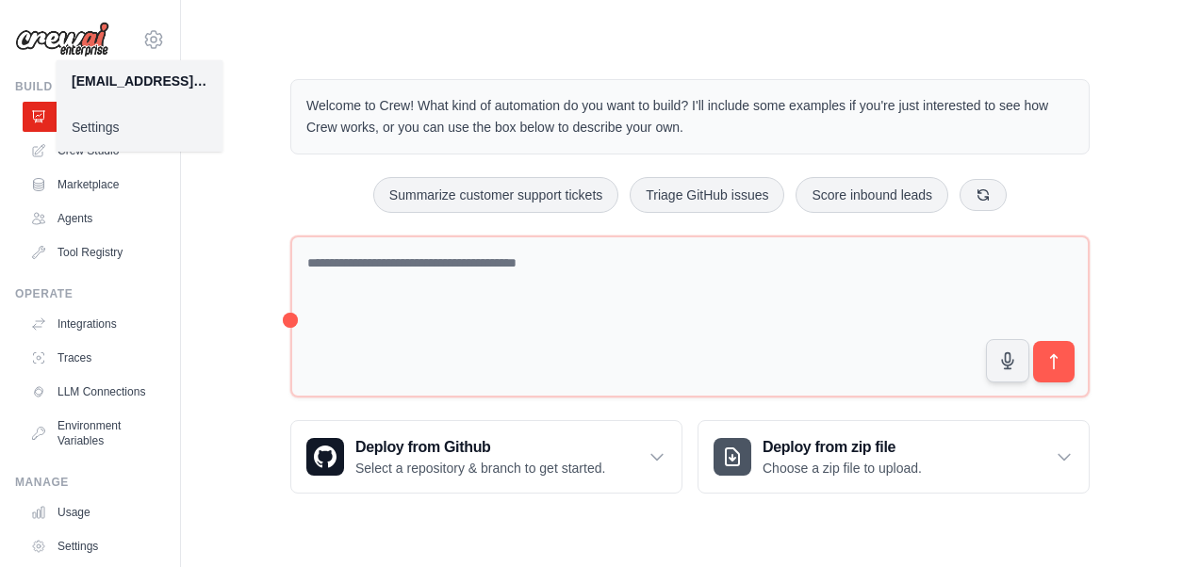
click at [107, 121] on link "Settings" at bounding box center [140, 127] width 166 height 34
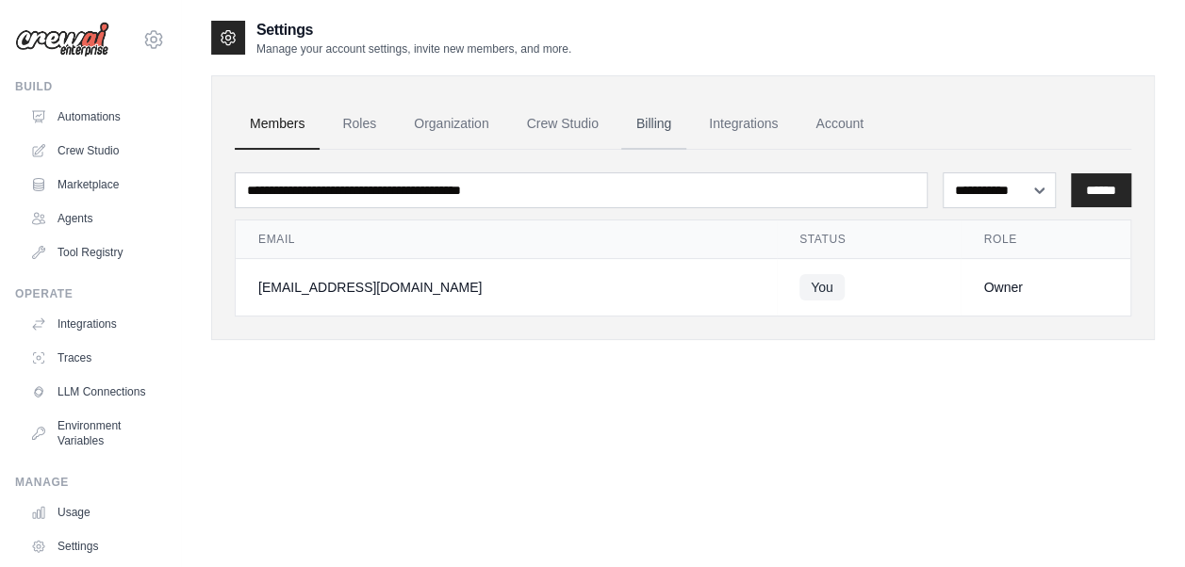
click at [652, 124] on link "Billing" at bounding box center [653, 124] width 65 height 51
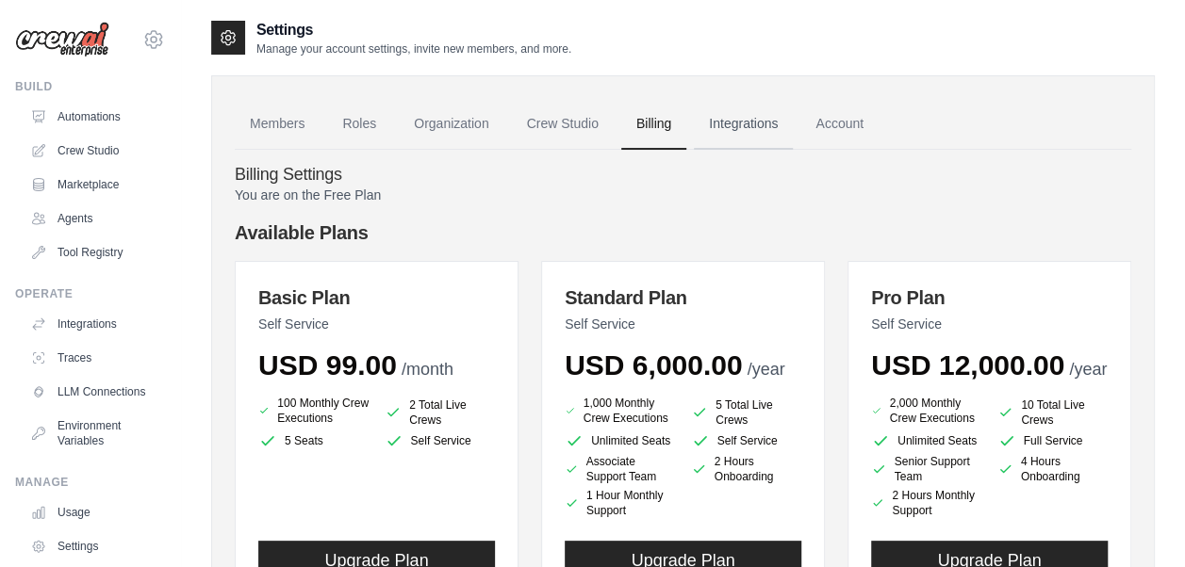
click at [737, 123] on link "Integrations" at bounding box center [743, 124] width 99 height 51
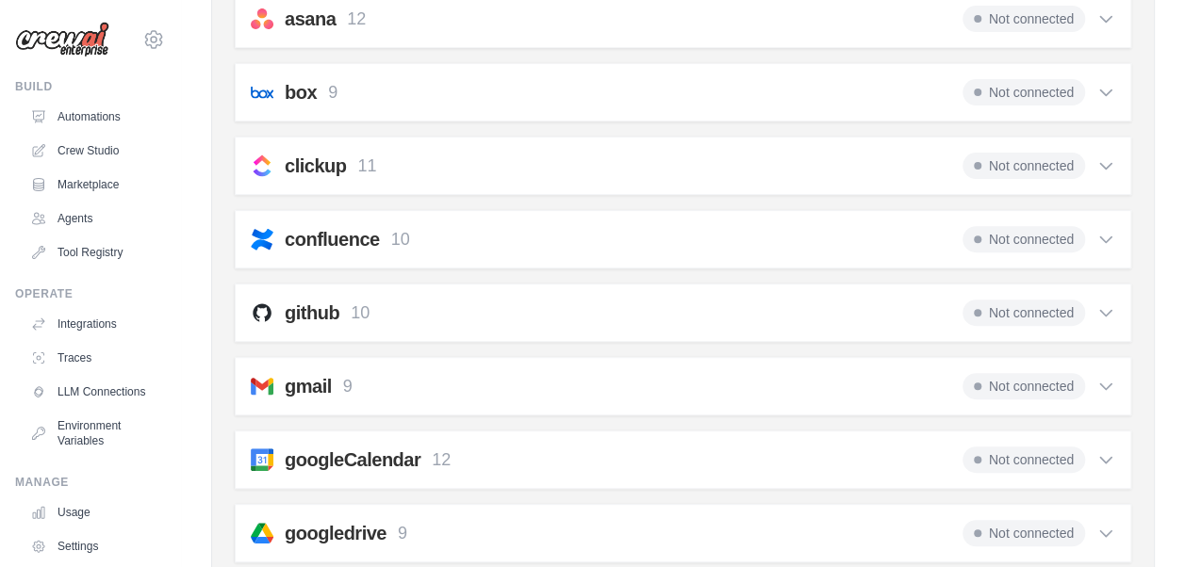
scroll to position [319, 0]
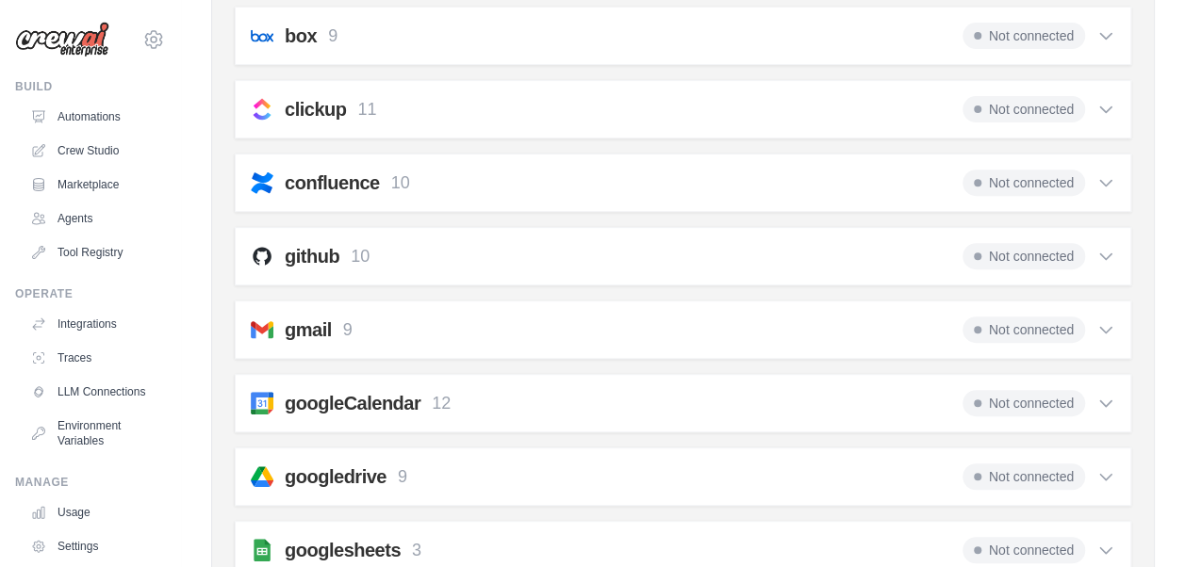
click at [1108, 324] on icon at bounding box center [1105, 330] width 19 height 19
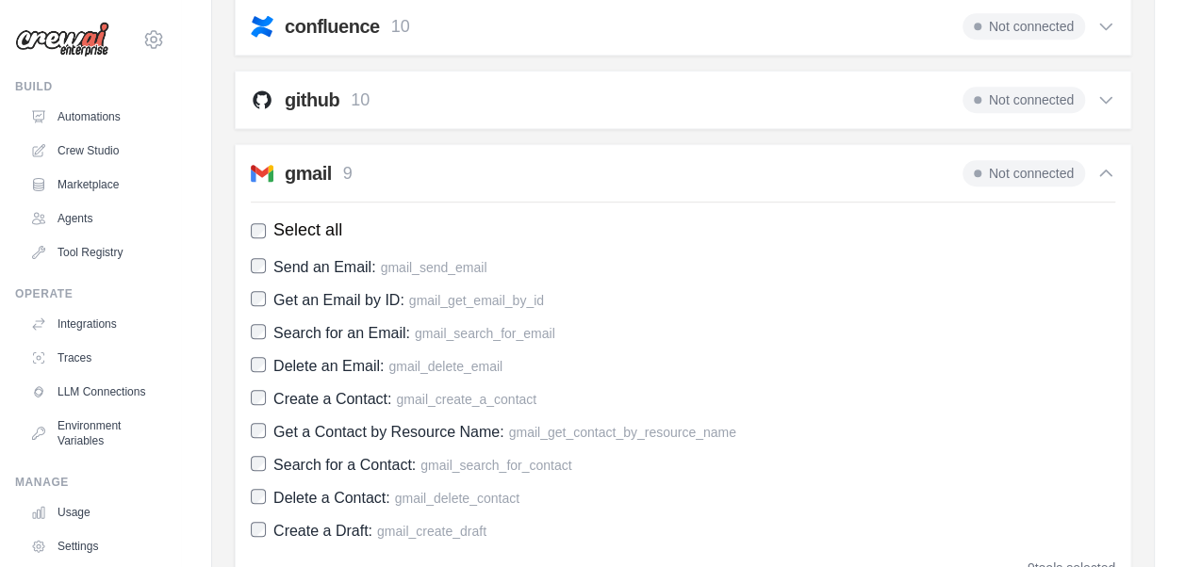
scroll to position [696, 0]
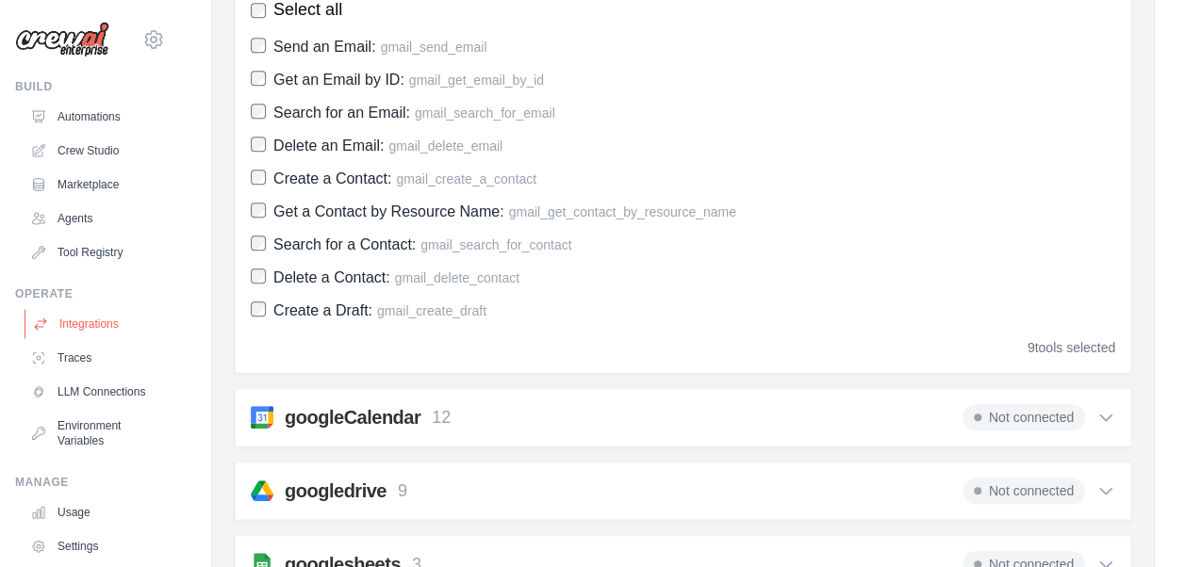
click at [82, 328] on link "Integrations" at bounding box center [96, 324] width 142 height 30
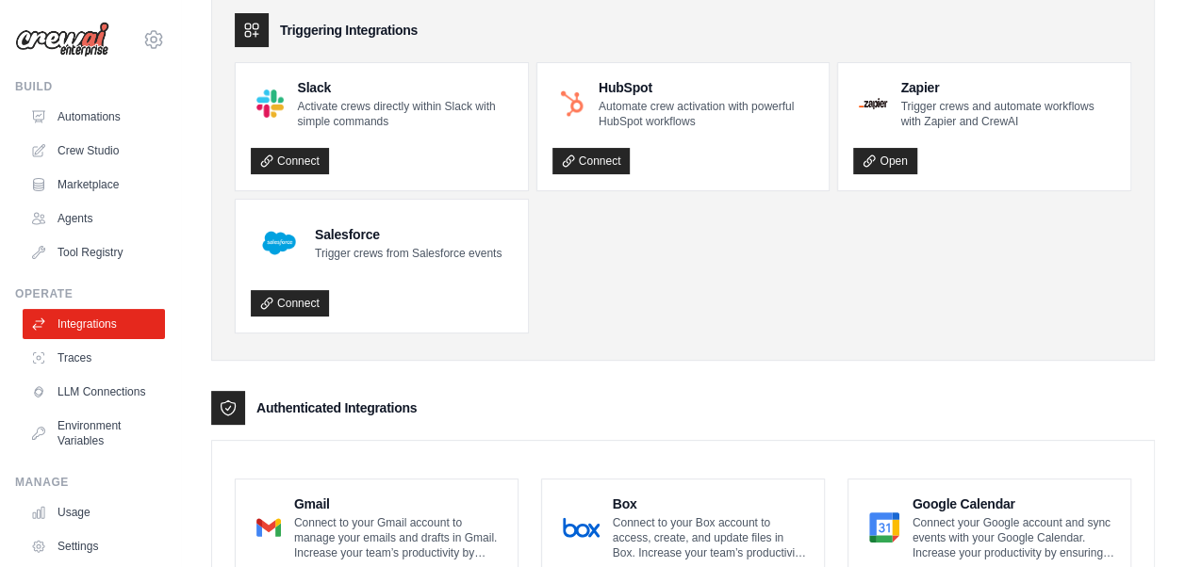
scroll to position [189, 0]
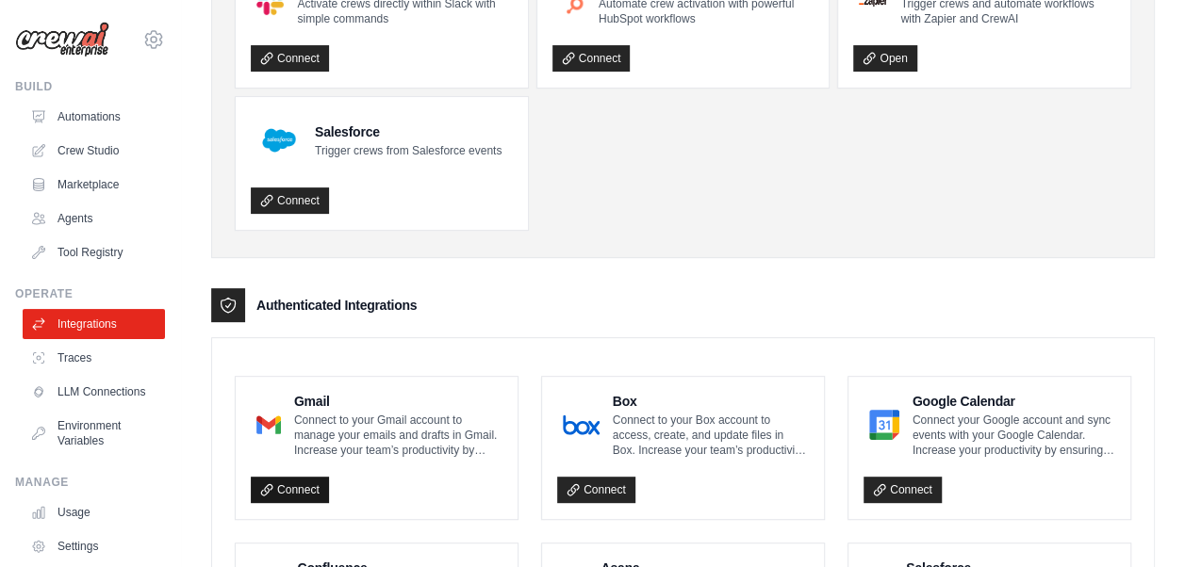
click at [288, 489] on link "Connect" at bounding box center [290, 490] width 78 height 26
click at [96, 113] on link "Automations" at bounding box center [96, 117] width 142 height 30
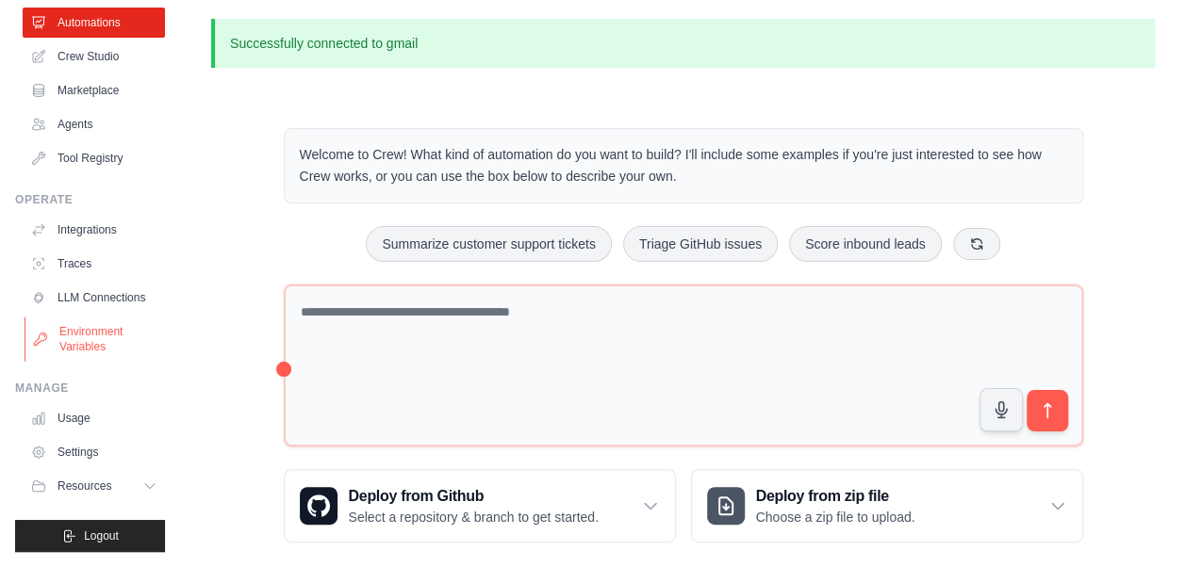
scroll to position [108, 0]
click at [82, 446] on link "Settings" at bounding box center [96, 452] width 142 height 30
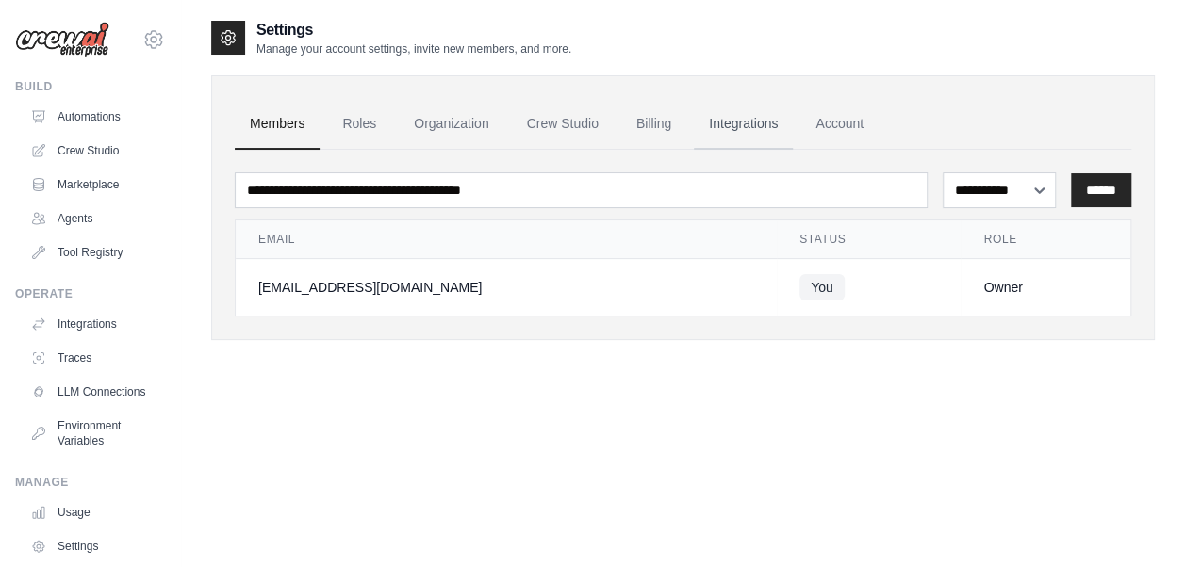
click at [731, 123] on link "Integrations" at bounding box center [743, 124] width 99 height 51
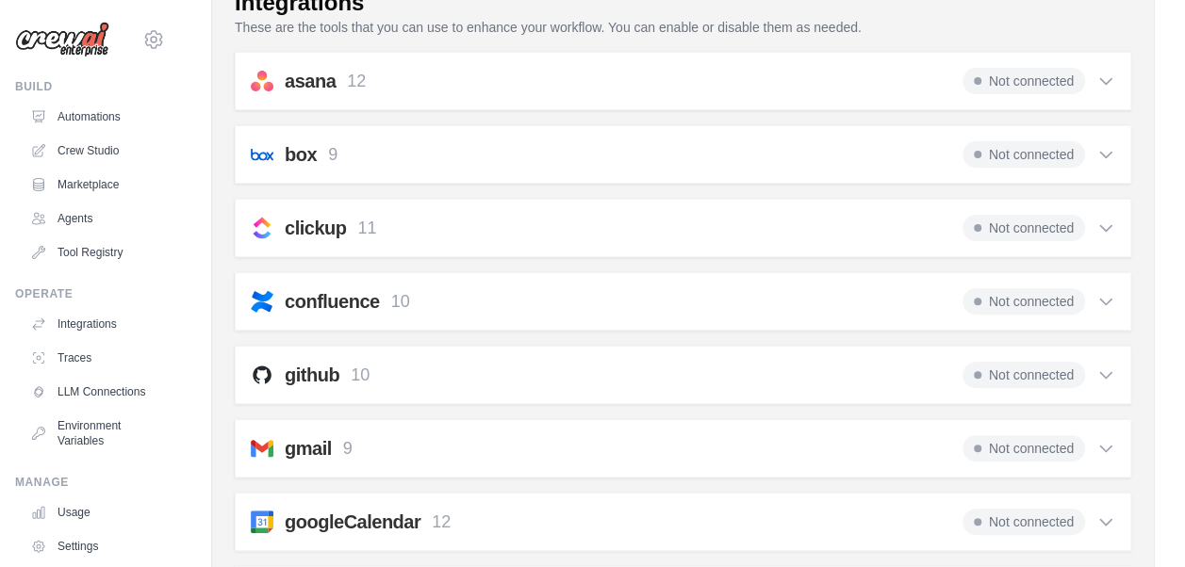
scroll to position [377, 0]
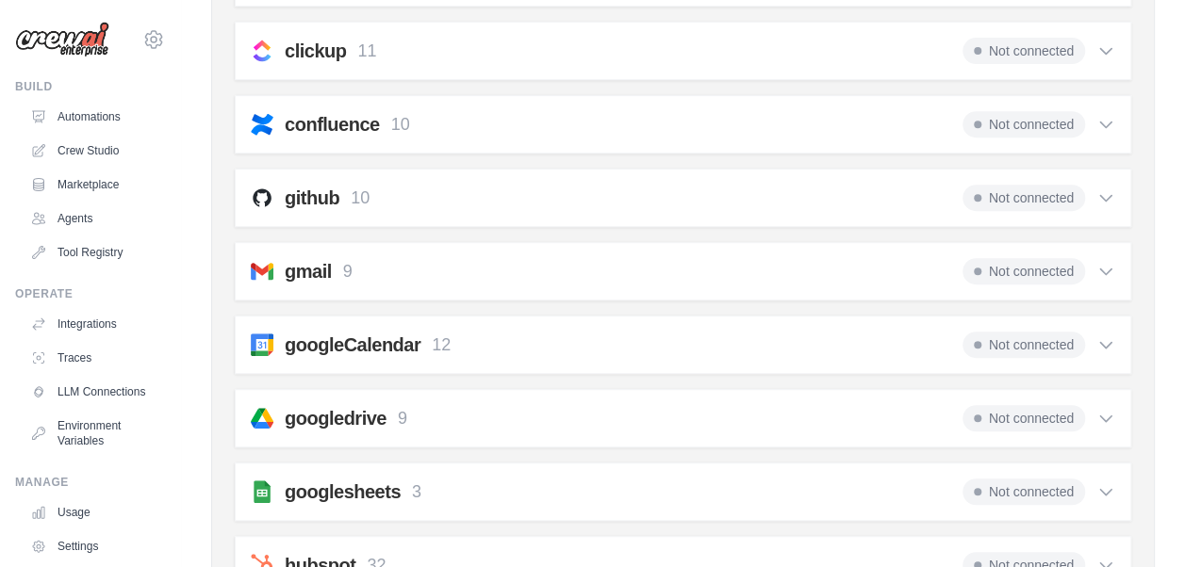
click at [1105, 270] on icon at bounding box center [1105, 273] width 11 height 6
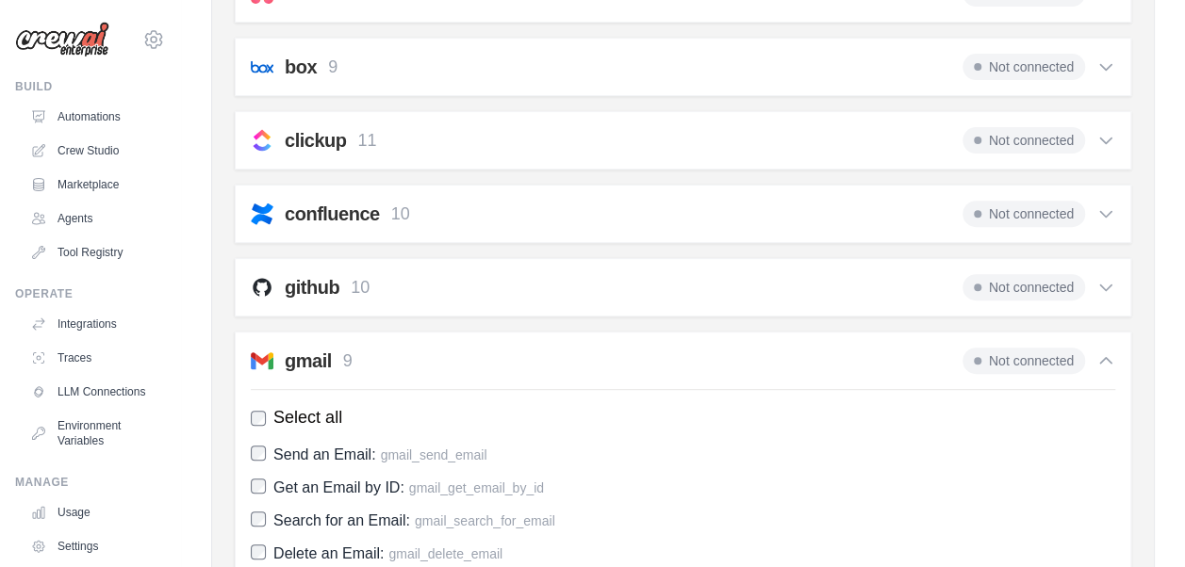
scroll to position [0, 0]
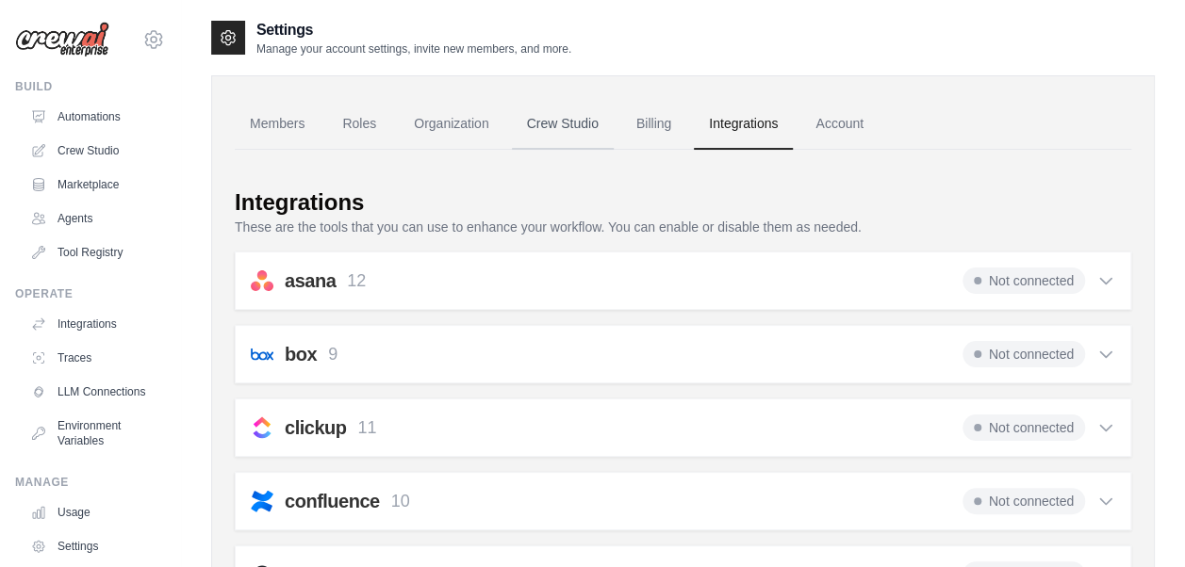
click at [562, 121] on link "Crew Studio" at bounding box center [563, 124] width 102 height 51
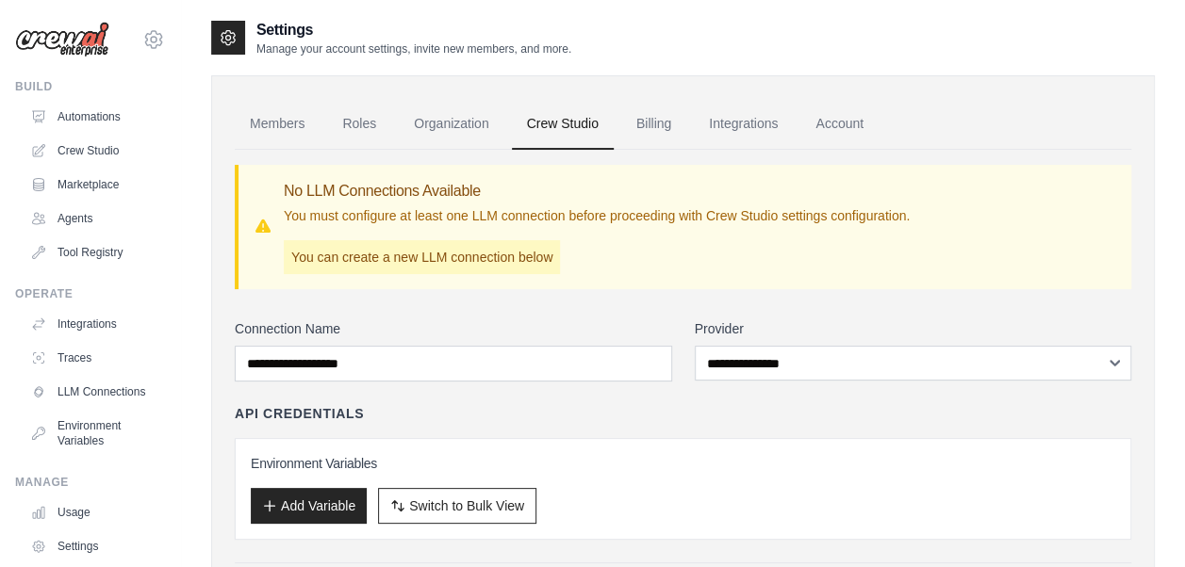
scroll to position [119, 0]
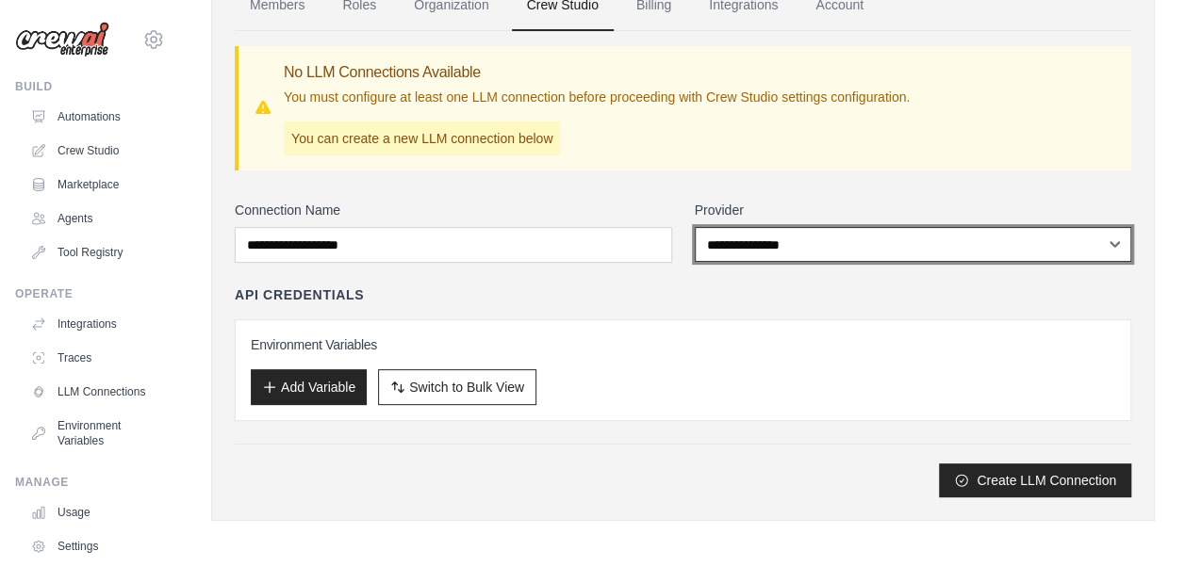
click at [1120, 241] on select "**********" at bounding box center [913, 244] width 437 height 35
select select "******"
click at [695, 227] on select "**********" at bounding box center [913, 244] width 437 height 35
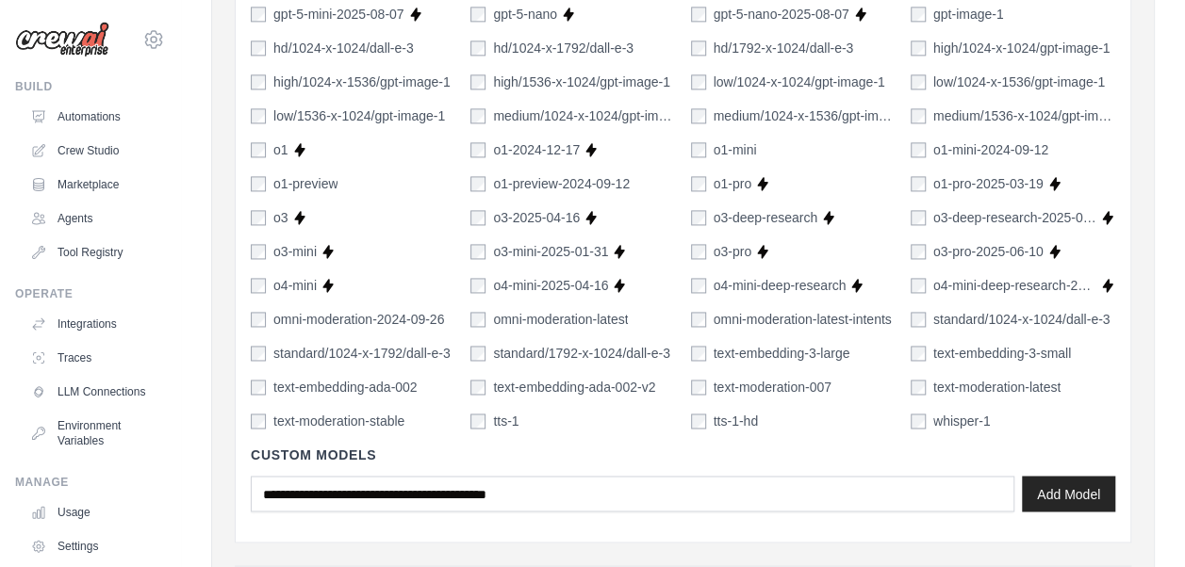
scroll to position [1406, 0]
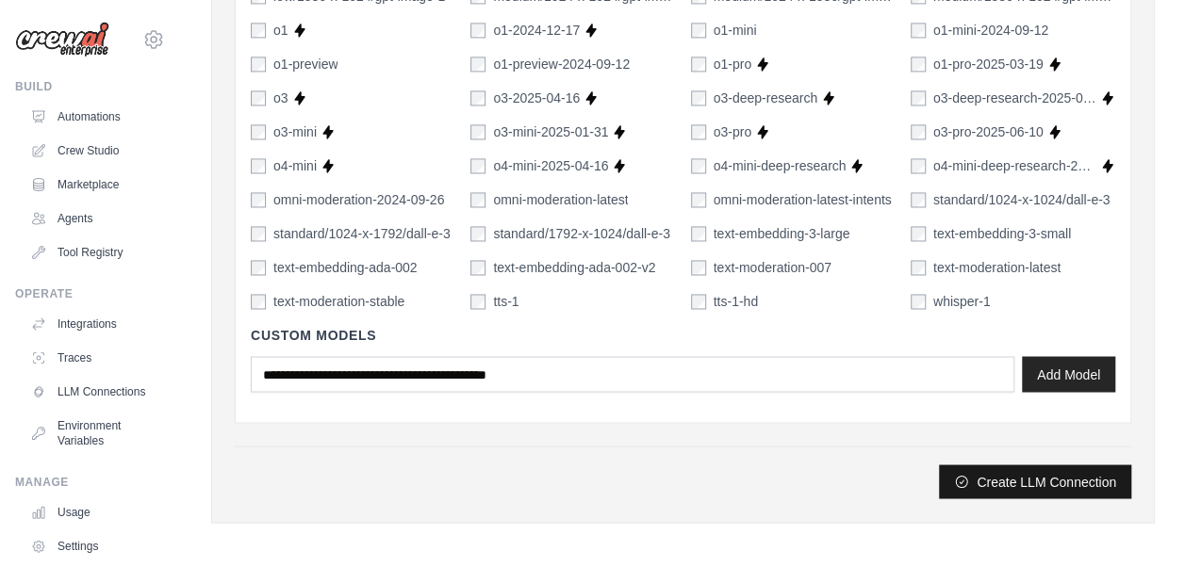
click at [1036, 472] on button "Create LLM Connection" at bounding box center [1035, 482] width 192 height 34
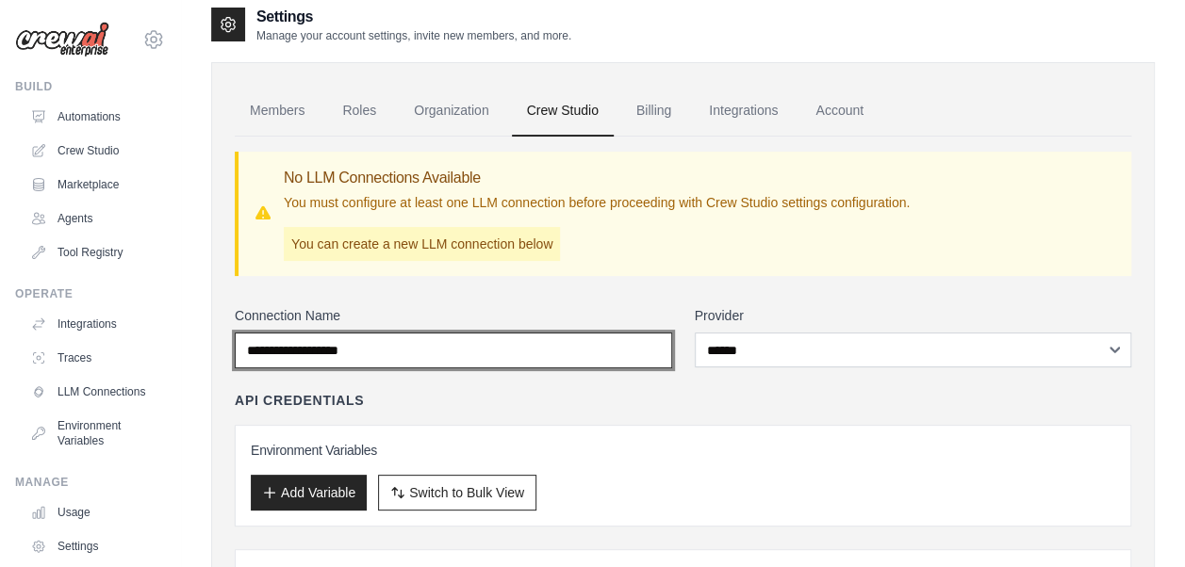
scroll to position [0, 0]
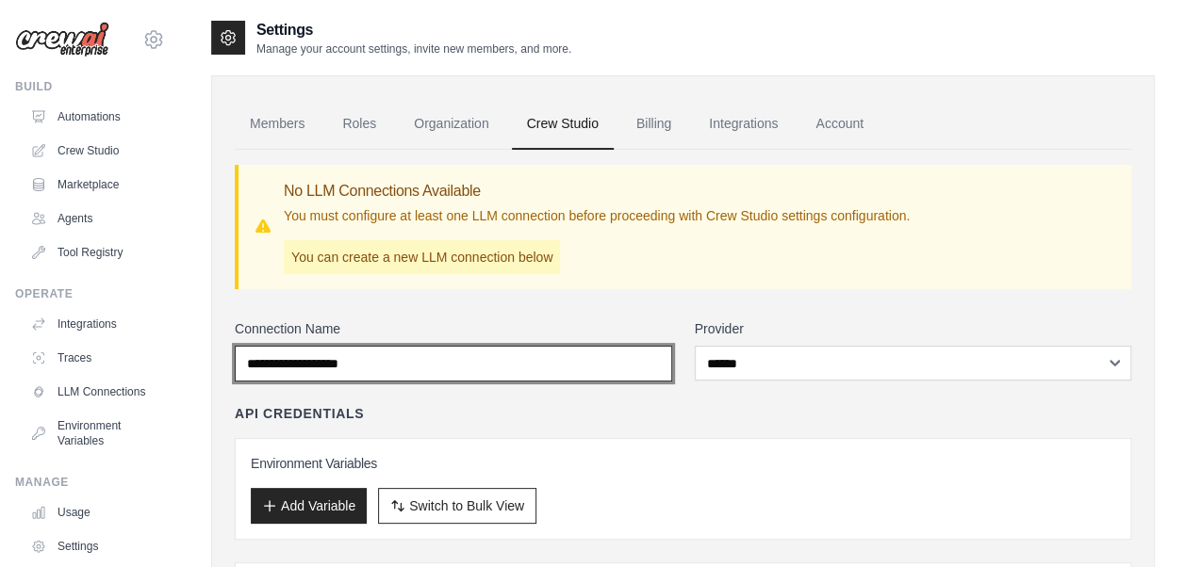
click at [387, 364] on input "Connection Name" at bounding box center [453, 364] width 437 height 36
drag, startPoint x: 383, startPoint y: 365, endPoint x: 351, endPoint y: 359, distance: 32.5
click at [351, 359] on input "Connection Name" at bounding box center [453, 364] width 437 height 36
click at [347, 366] on input "Connection Name" at bounding box center [453, 364] width 437 height 36
type input "*"
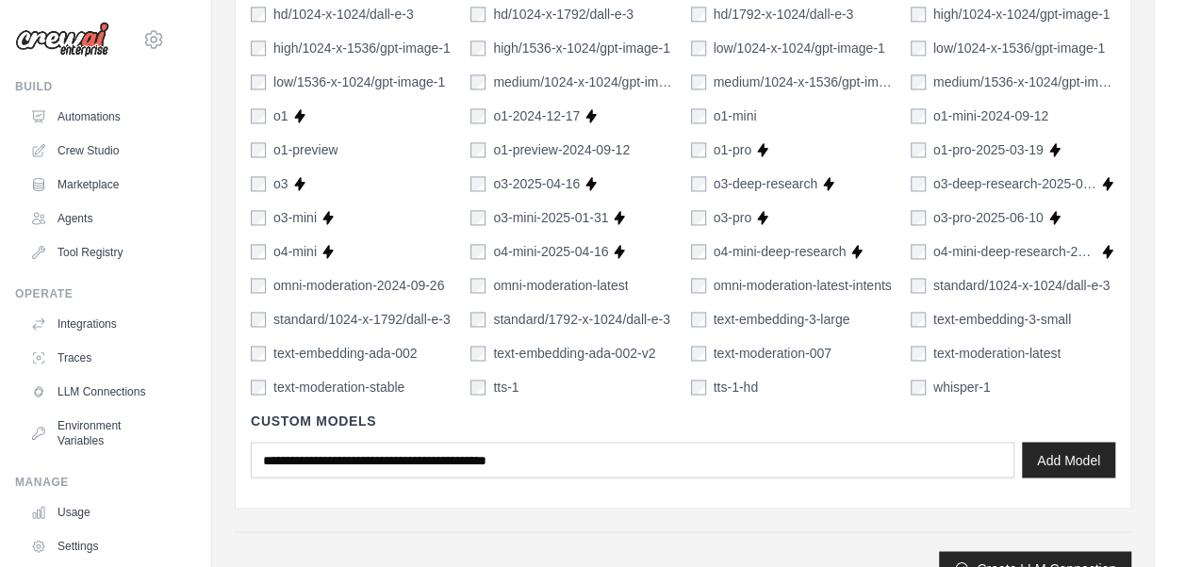
scroll to position [1406, 0]
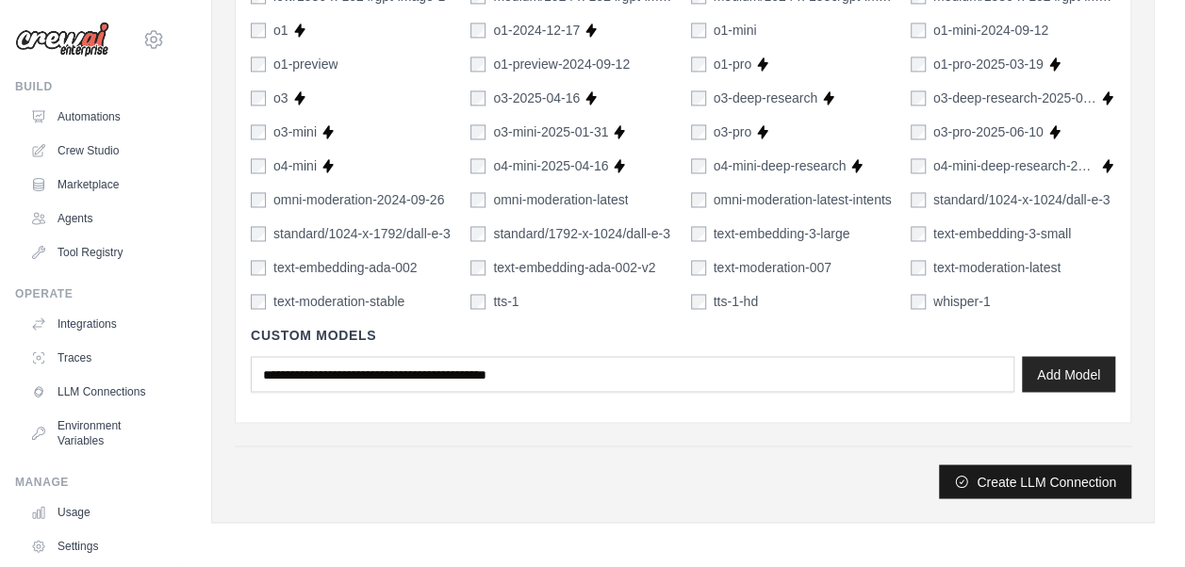
type input "********"
click at [1039, 469] on button "Create LLM Connection" at bounding box center [1035, 482] width 192 height 34
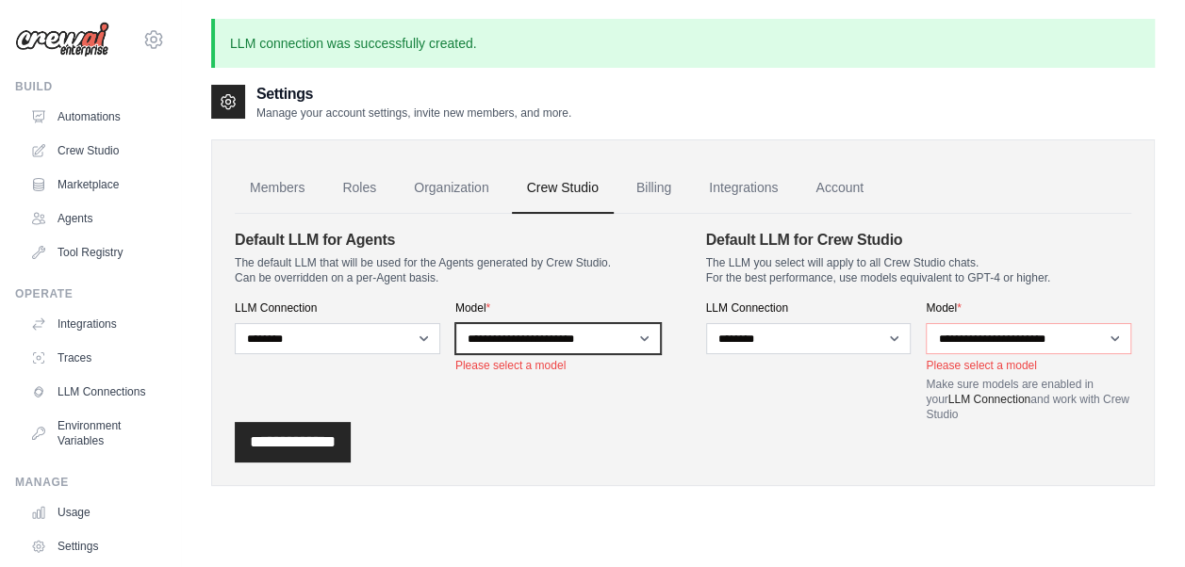
click at [645, 344] on select "**********" at bounding box center [558, 338] width 206 height 31
select select "**********"
click at [455, 323] on select "**********" at bounding box center [558, 338] width 206 height 31
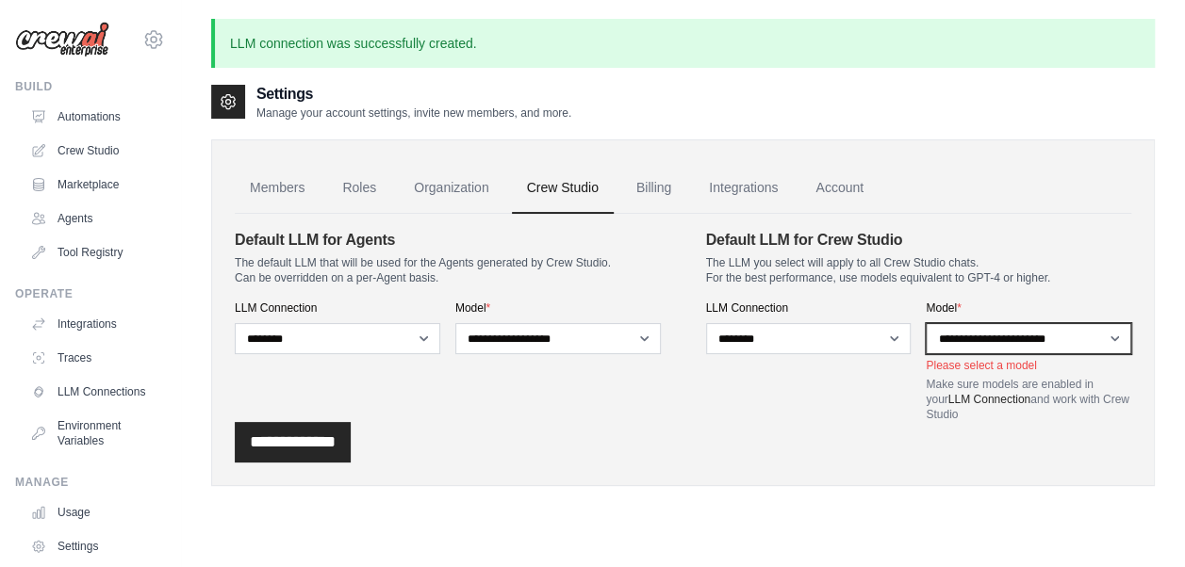
click at [1118, 337] on select "**********" at bounding box center [1029, 338] width 206 height 31
click at [299, 443] on input "**********" at bounding box center [293, 442] width 116 height 41
click at [1116, 336] on select "**********" at bounding box center [1029, 338] width 206 height 31
select select "**********"
click at [926, 323] on select "**********" at bounding box center [1029, 338] width 206 height 31
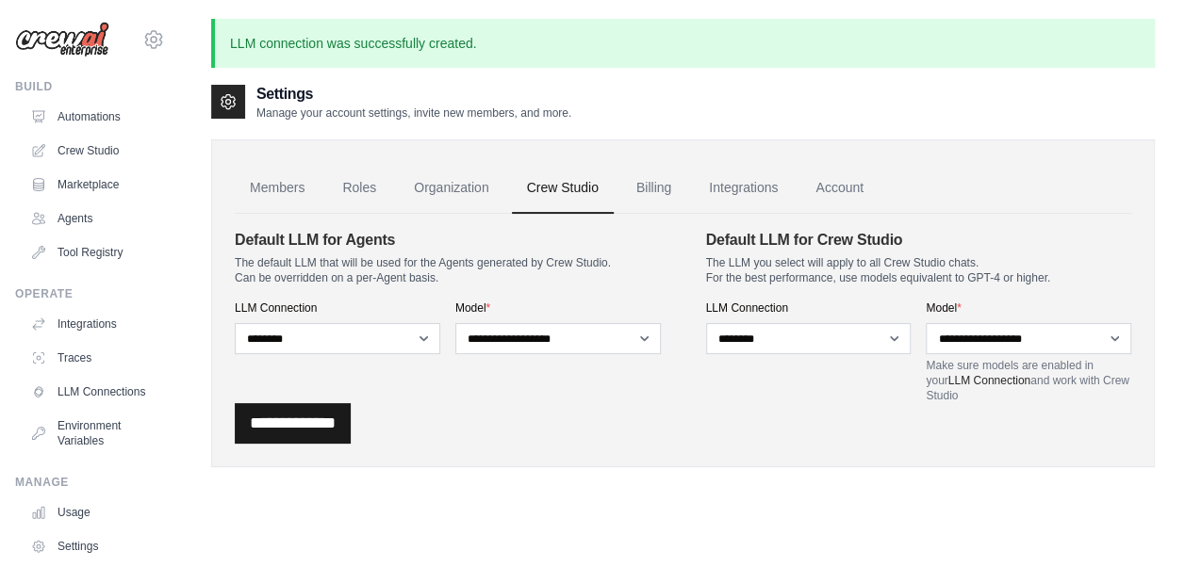
click at [278, 422] on input "**********" at bounding box center [293, 423] width 116 height 41
click at [293, 424] on input "**********" at bounding box center [293, 423] width 116 height 41
click at [79, 324] on link "Integrations" at bounding box center [96, 324] width 142 height 30
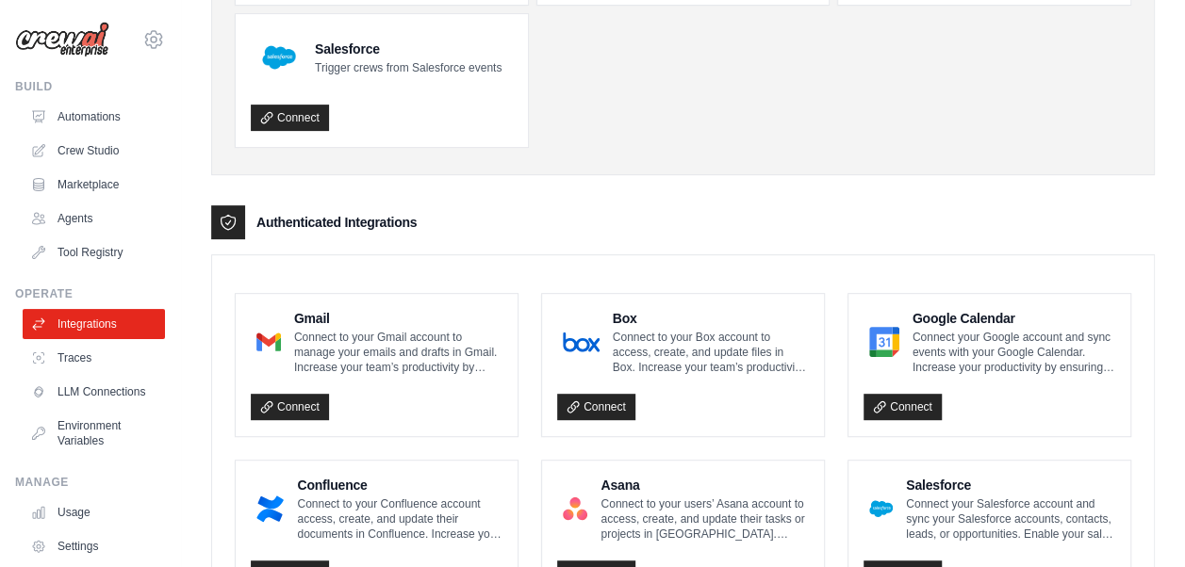
scroll to position [377, 0]
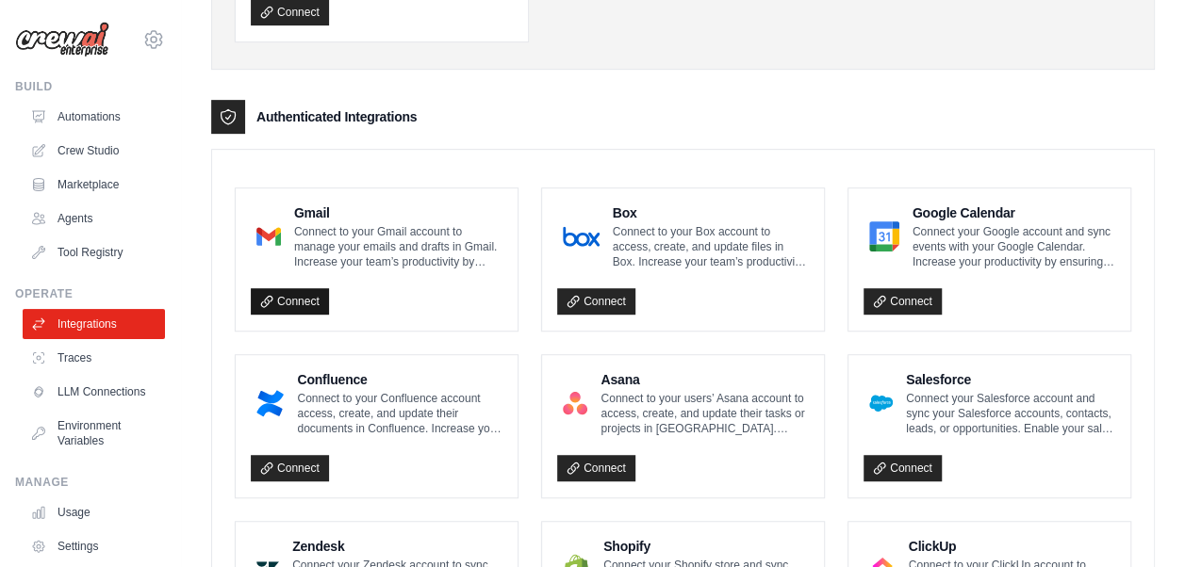
click at [302, 298] on link "Connect" at bounding box center [290, 301] width 78 height 26
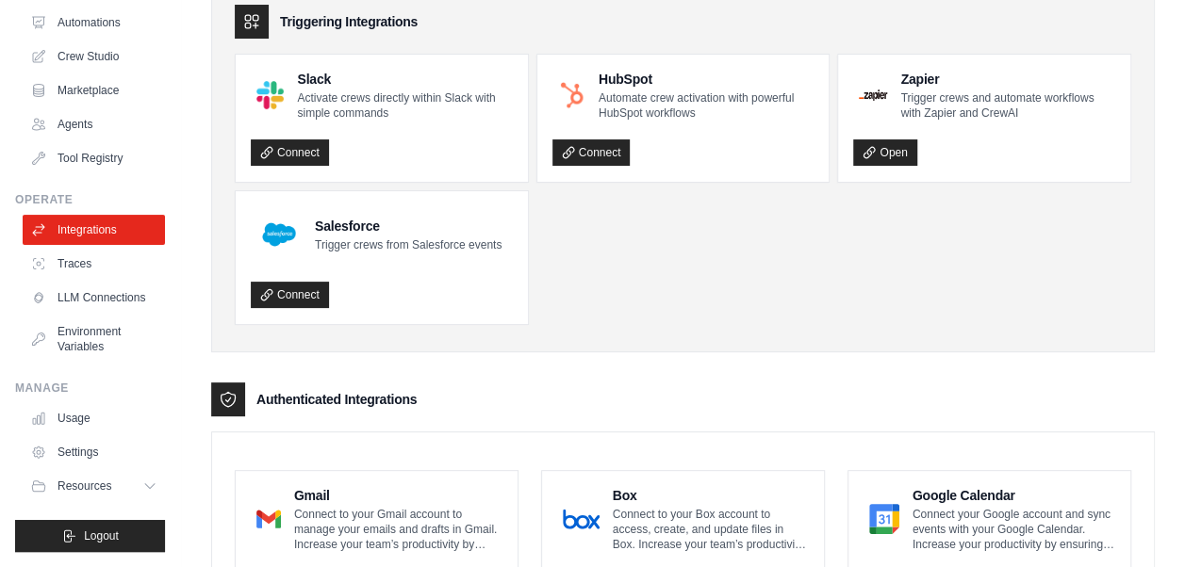
scroll to position [283, 0]
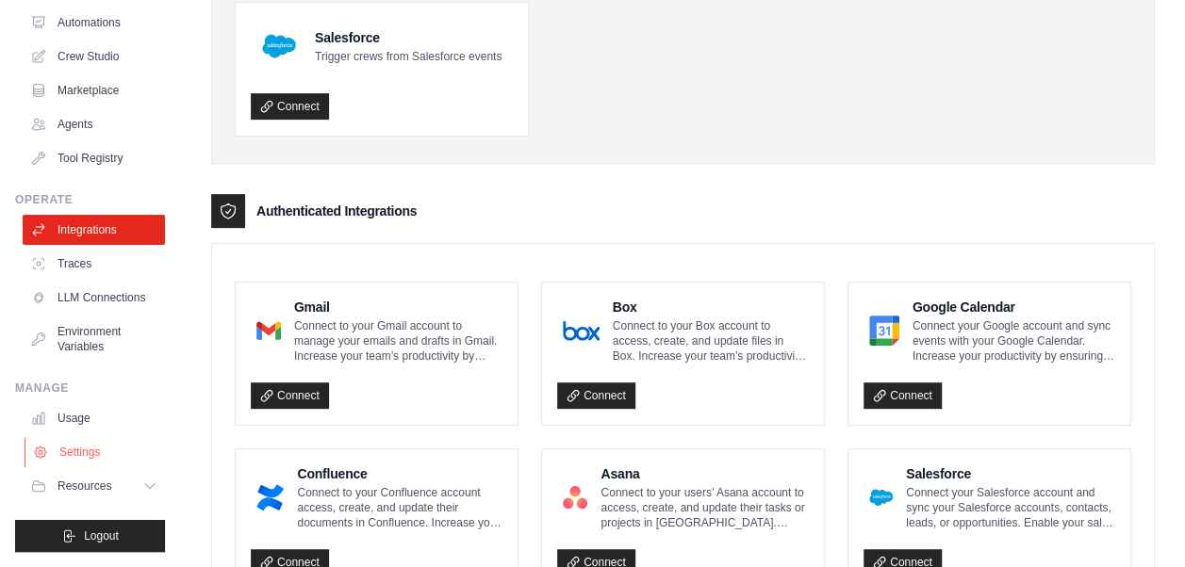
click at [74, 449] on link "Settings" at bounding box center [96, 452] width 142 height 30
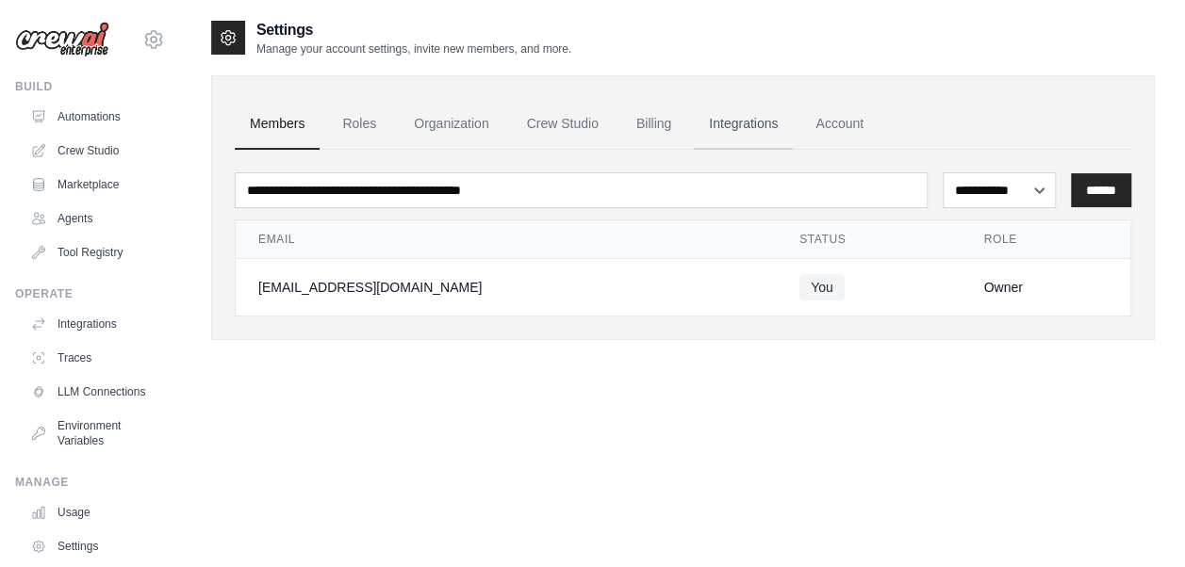
click at [726, 121] on link "Integrations" at bounding box center [743, 124] width 99 height 51
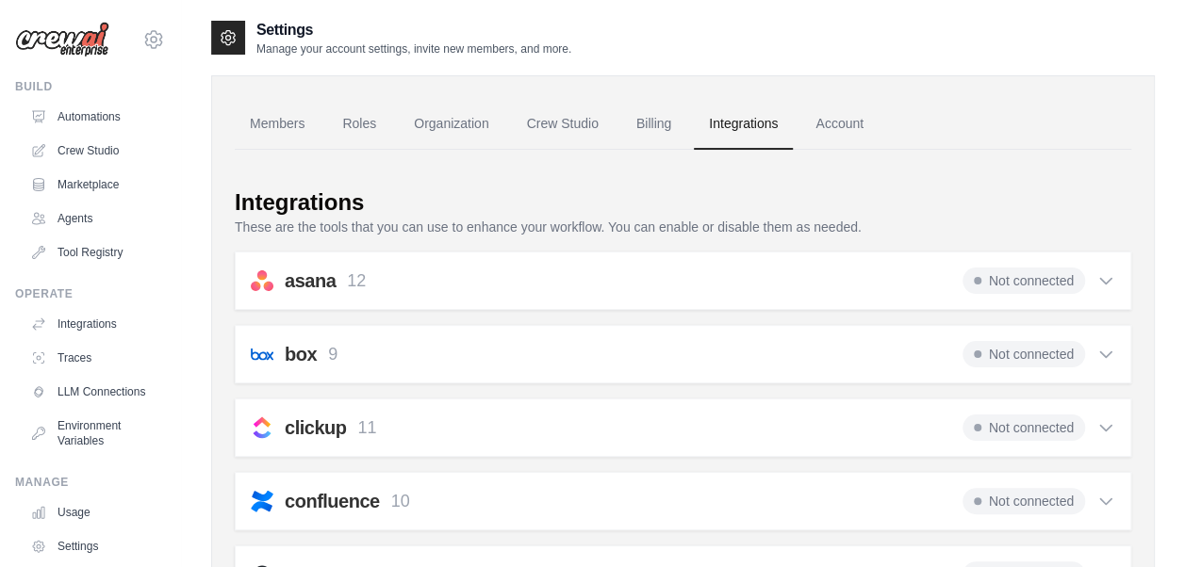
scroll to position [283, 0]
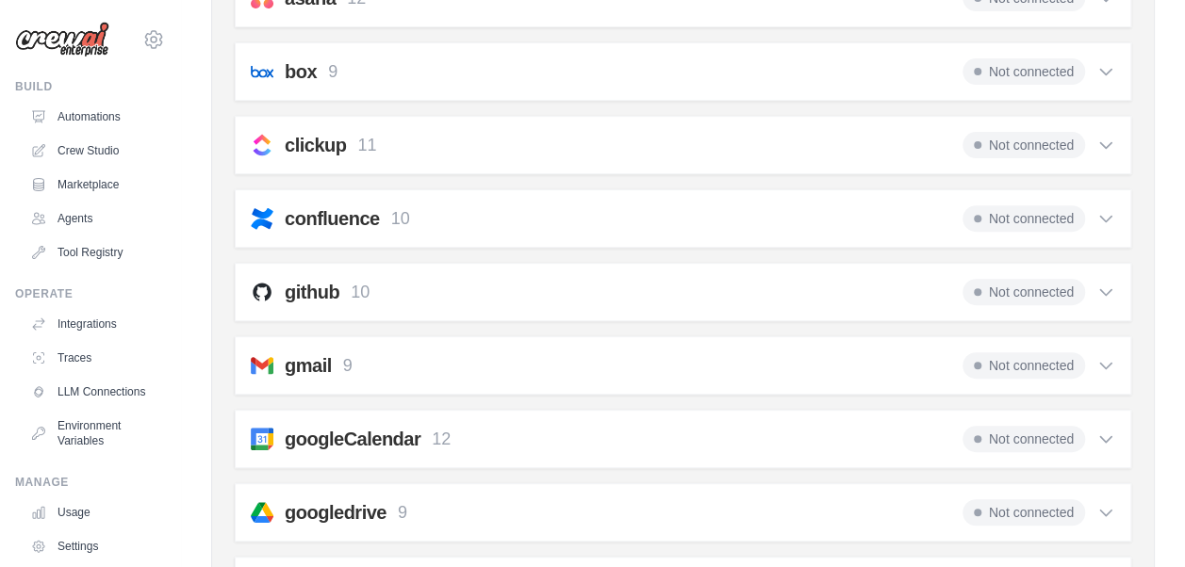
click at [1005, 360] on span "Not connected" at bounding box center [1023, 366] width 123 height 26
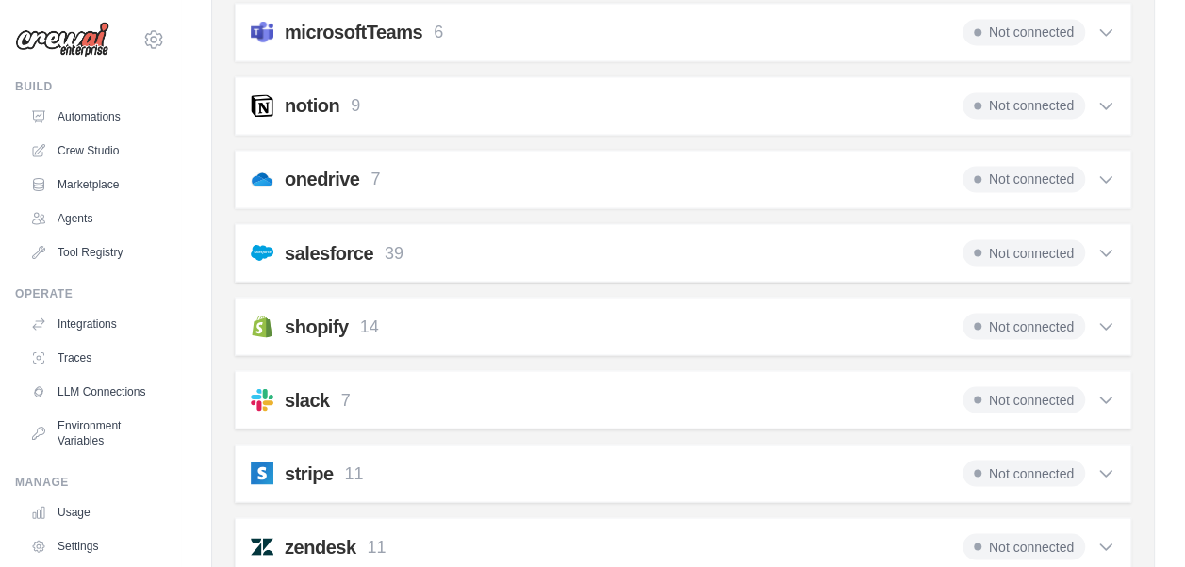
scroll to position [1652, 0]
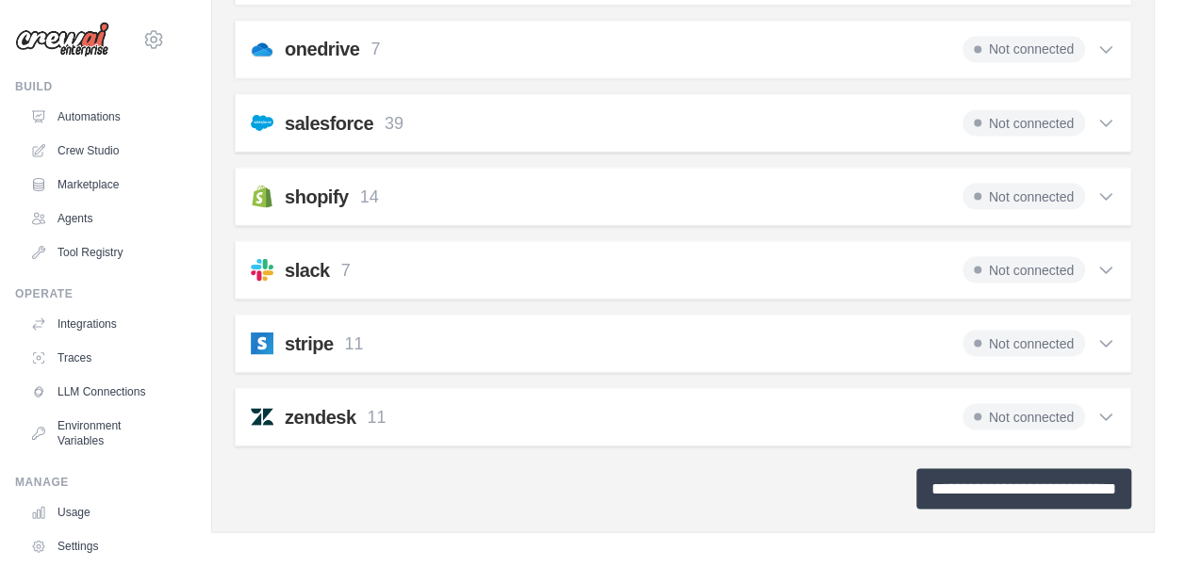
click at [929, 482] on input "**********" at bounding box center [1023, 489] width 215 height 41
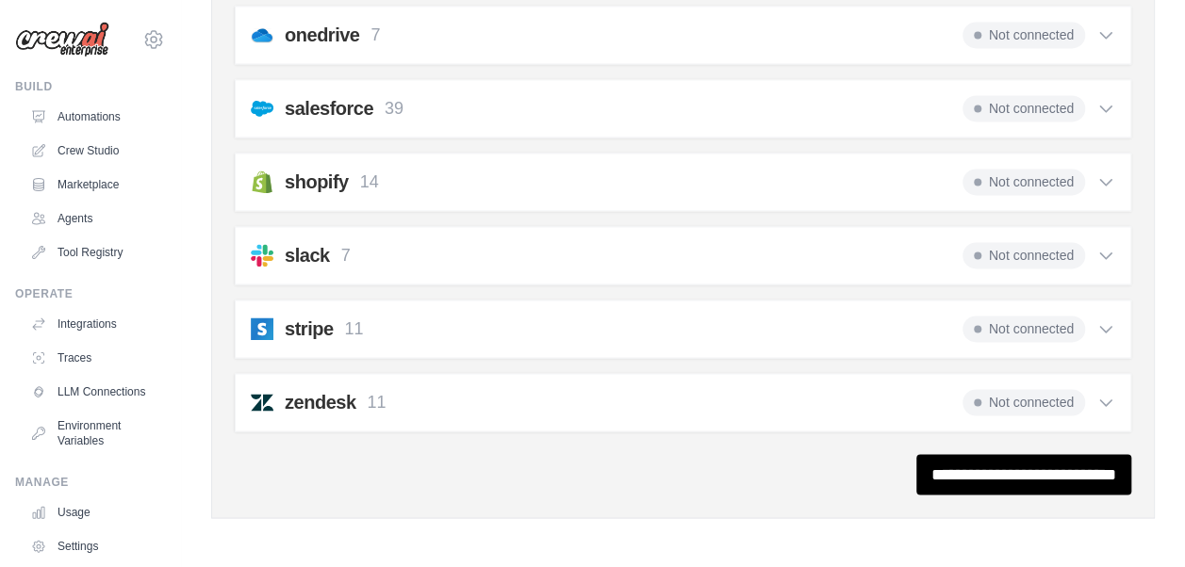
scroll to position [0, 0]
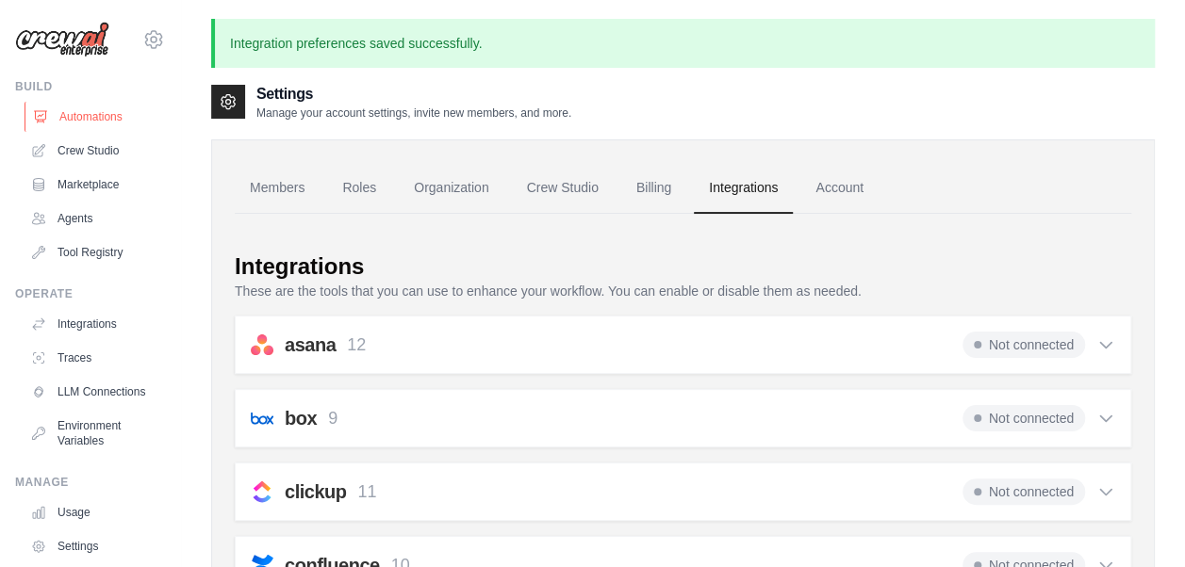
click at [65, 113] on link "Automations" at bounding box center [96, 117] width 142 height 30
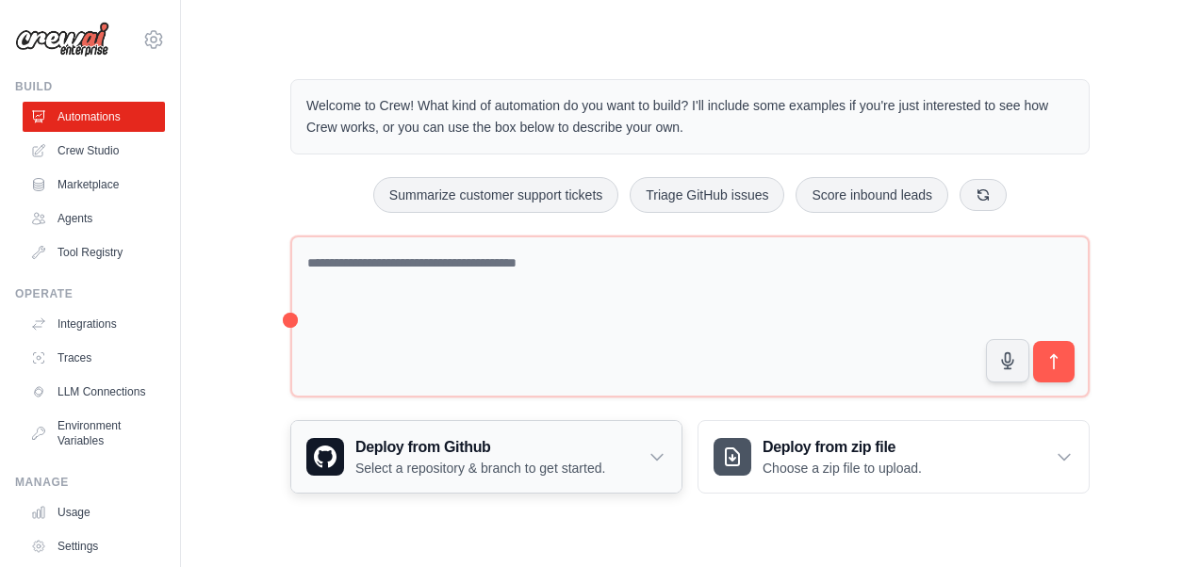
click at [652, 452] on icon at bounding box center [657, 457] width 19 height 19
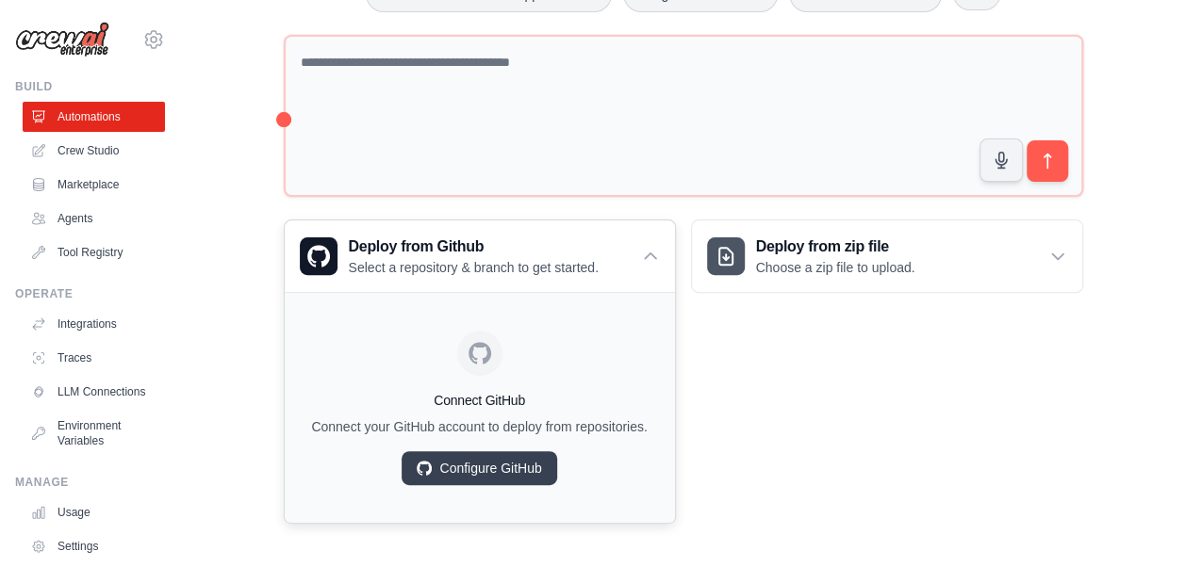
scroll to position [204, 0]
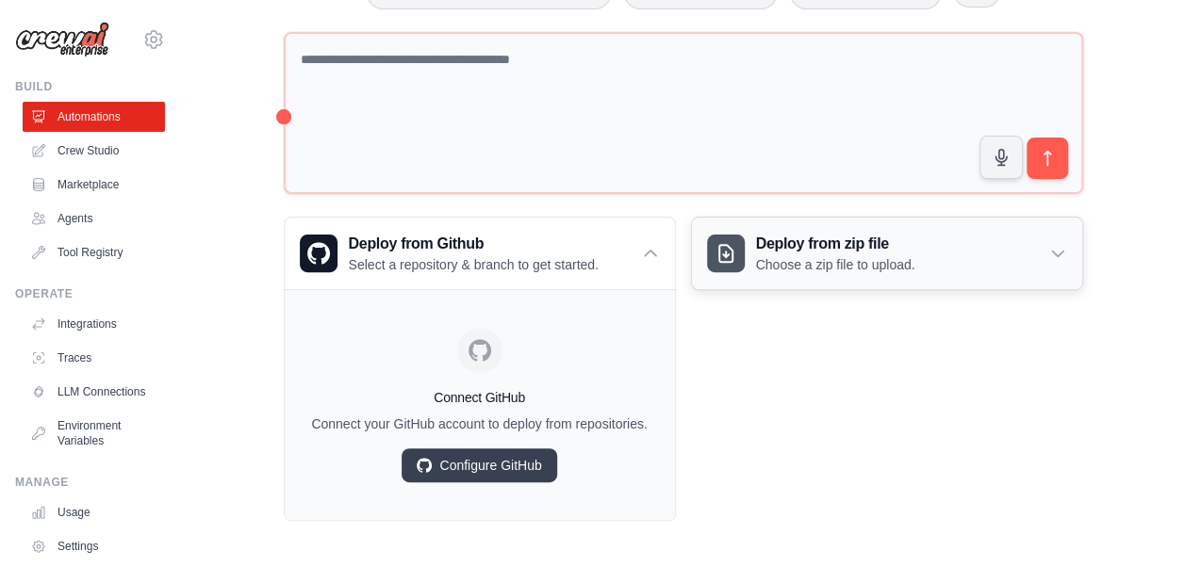
click at [1052, 250] on icon at bounding box center [1057, 253] width 19 height 19
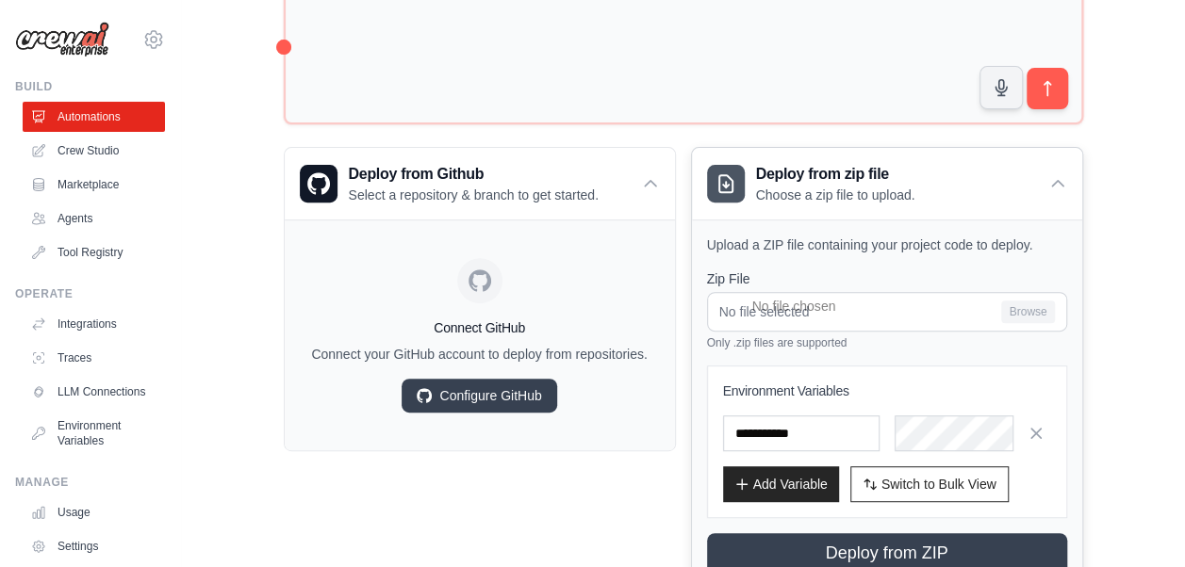
scroll to position [339, 0]
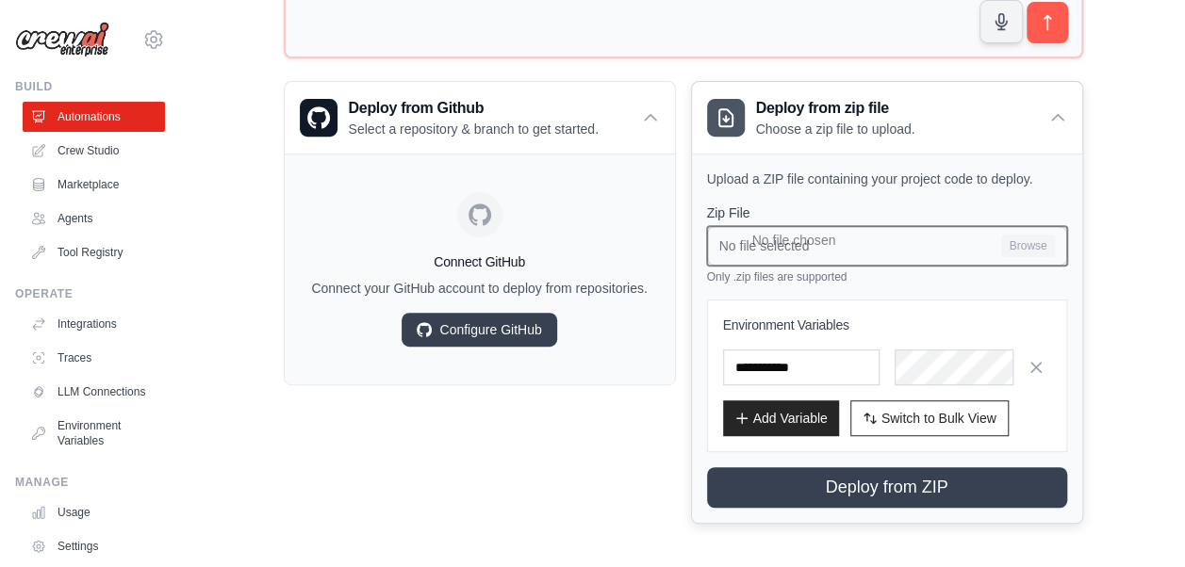
click at [1035, 243] on input "No file selected Browse" at bounding box center [887, 246] width 360 height 40
click at [1120, 233] on div "Welcome to Crew! What kind of automation do you want to build? I'll include som…" at bounding box center [683, 132] width 944 height 845
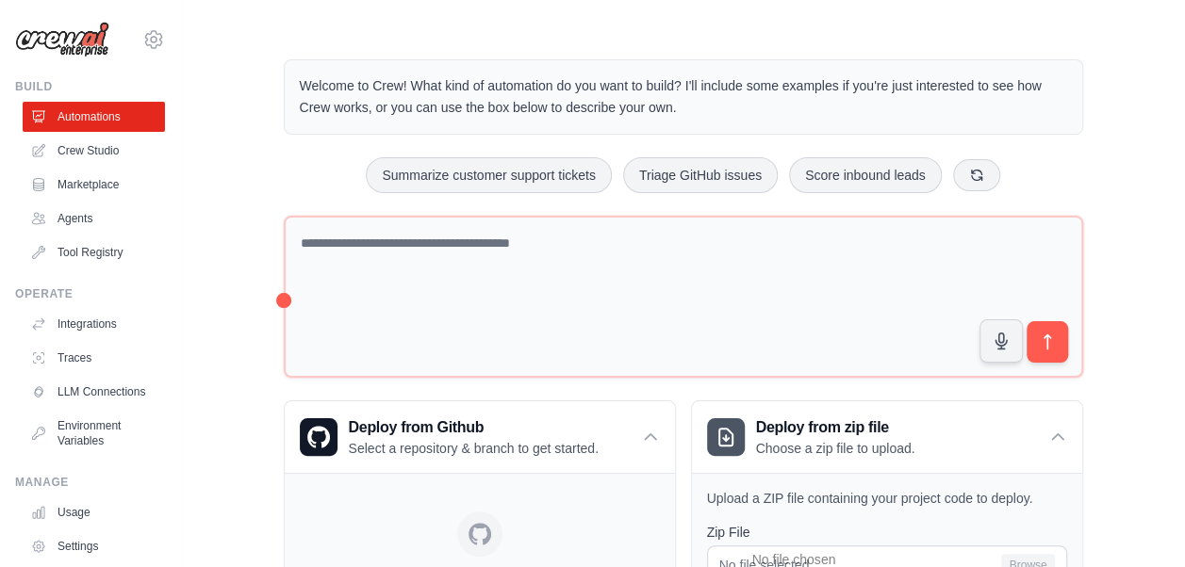
scroll to position [0, 0]
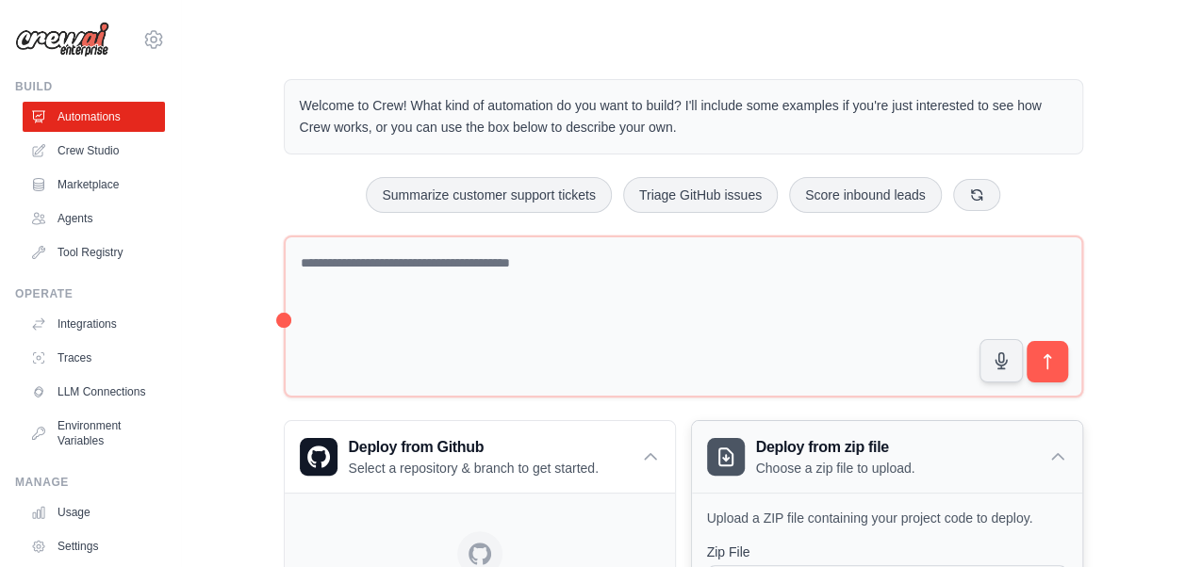
click at [802, 449] on h3 "Deploy from zip file" at bounding box center [835, 447] width 159 height 23
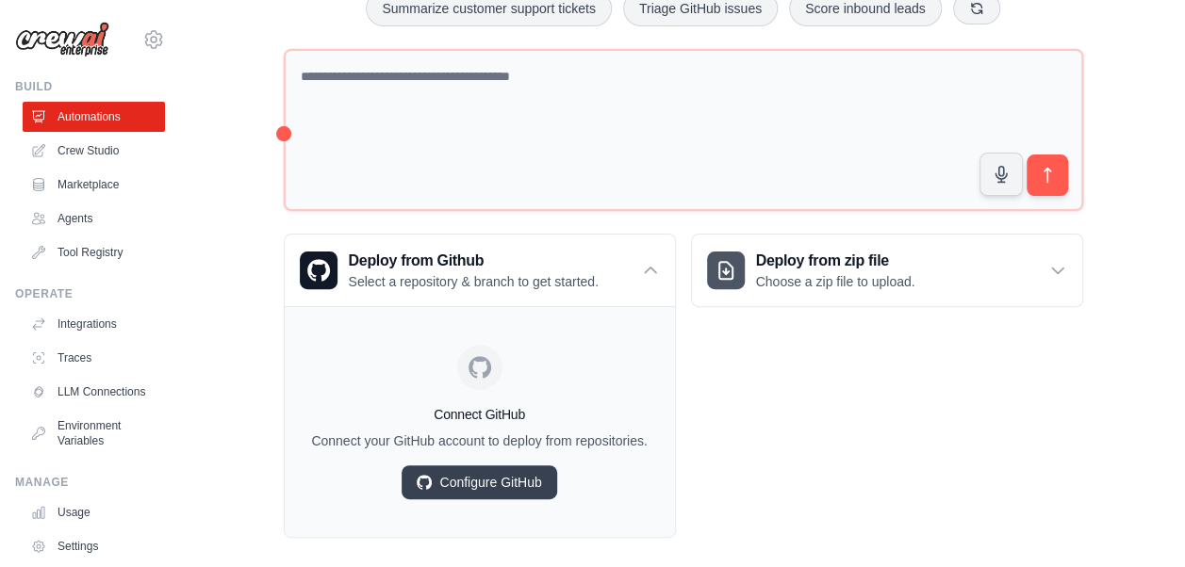
scroll to position [189, 0]
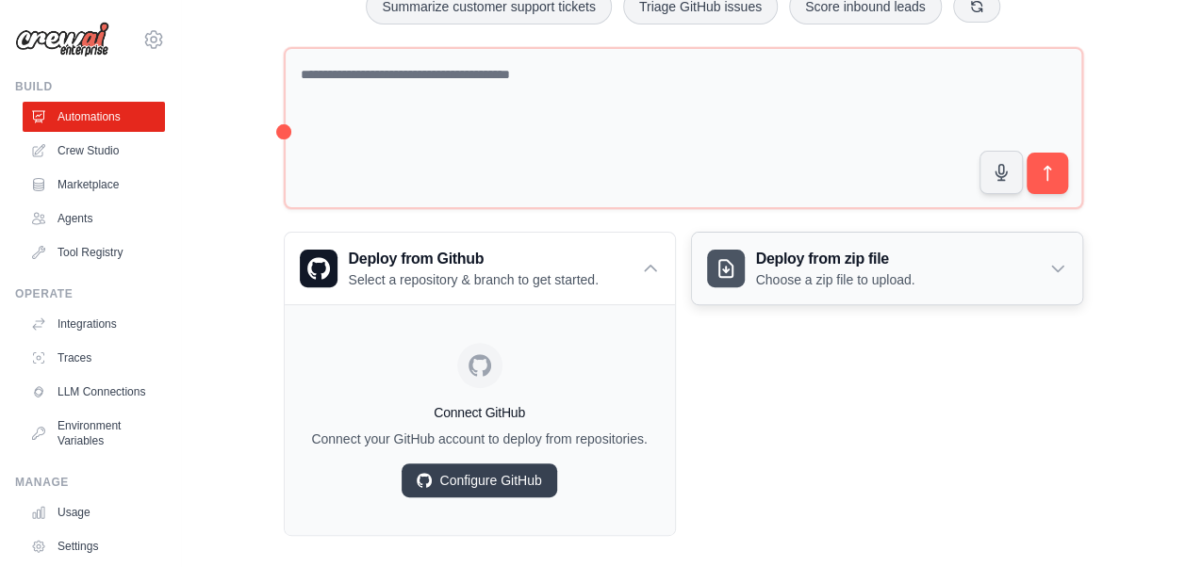
click at [1056, 268] on icon at bounding box center [1057, 268] width 19 height 19
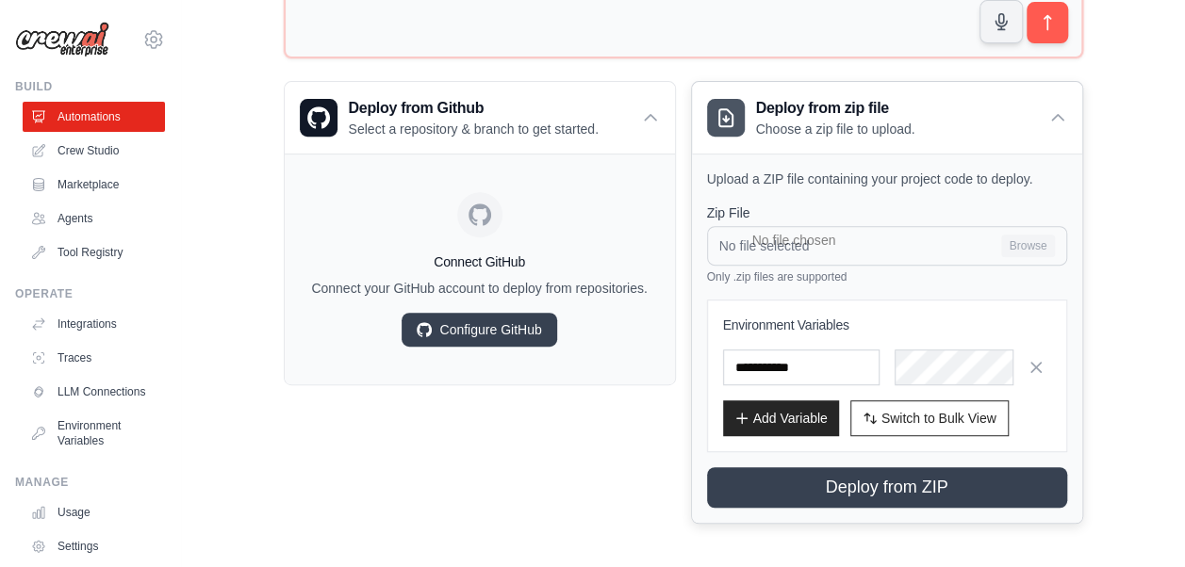
scroll to position [151, 0]
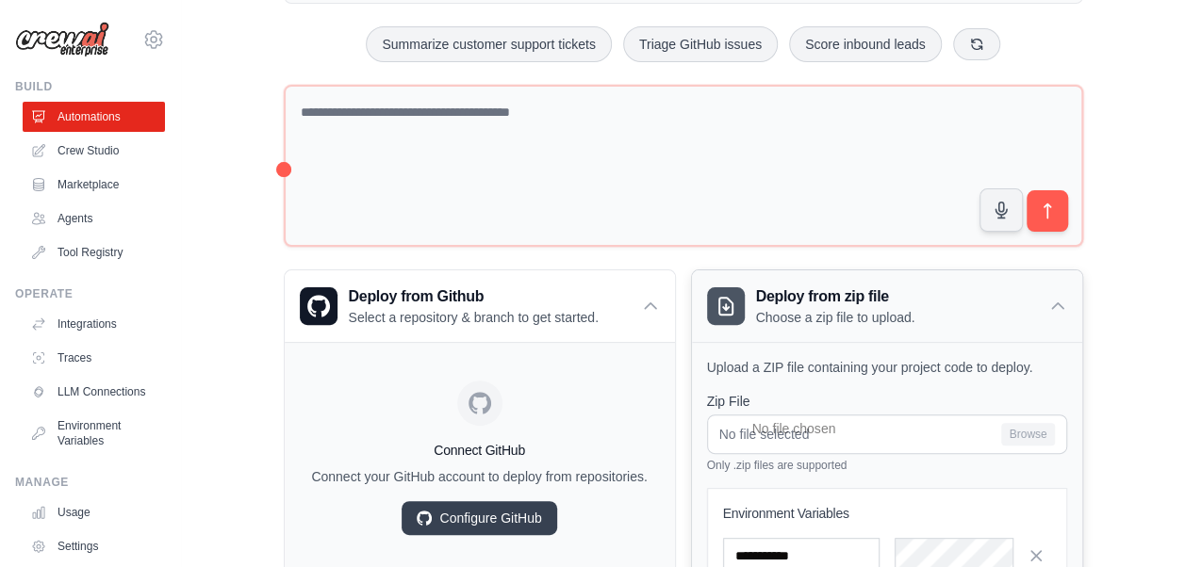
click at [1062, 297] on icon at bounding box center [1057, 306] width 19 height 19
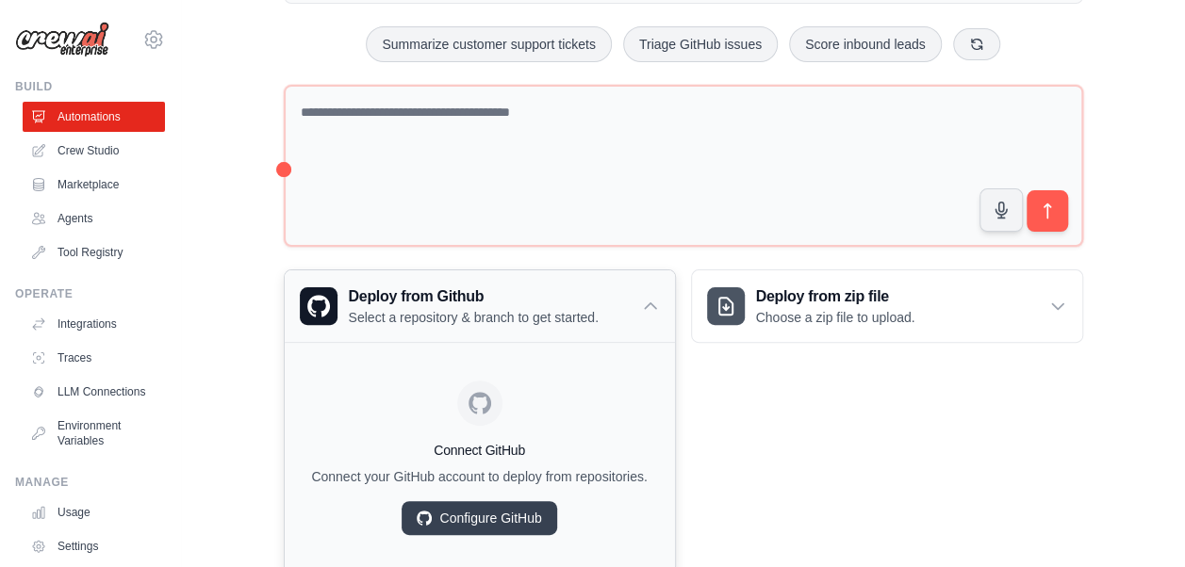
click at [650, 297] on icon at bounding box center [650, 306] width 19 height 19
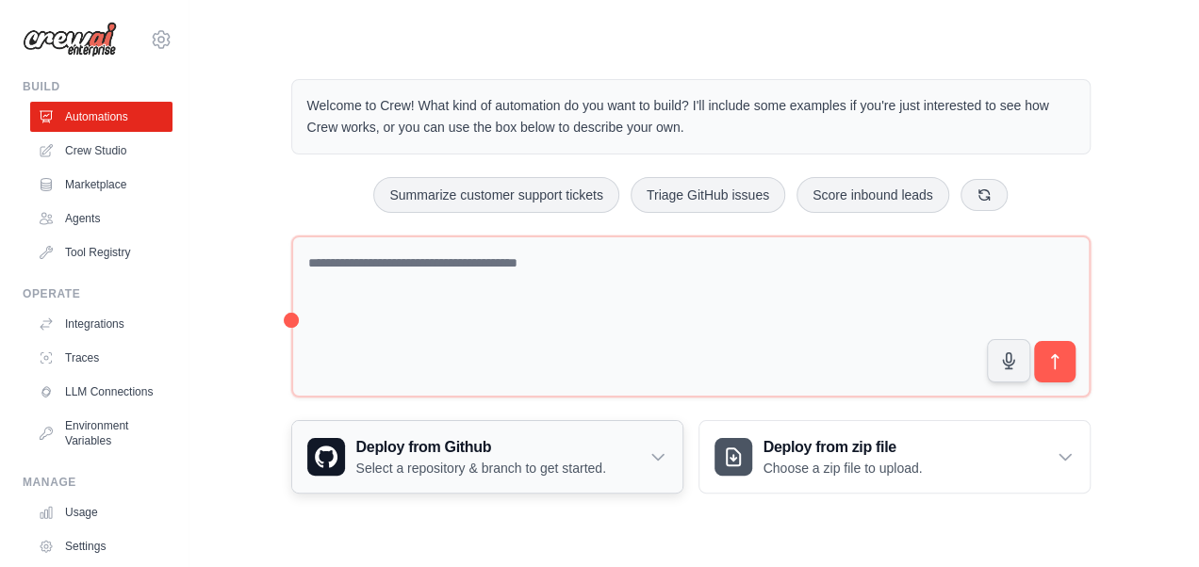
scroll to position [0, 0]
